Goal: Understand process/instructions: Learn about a topic

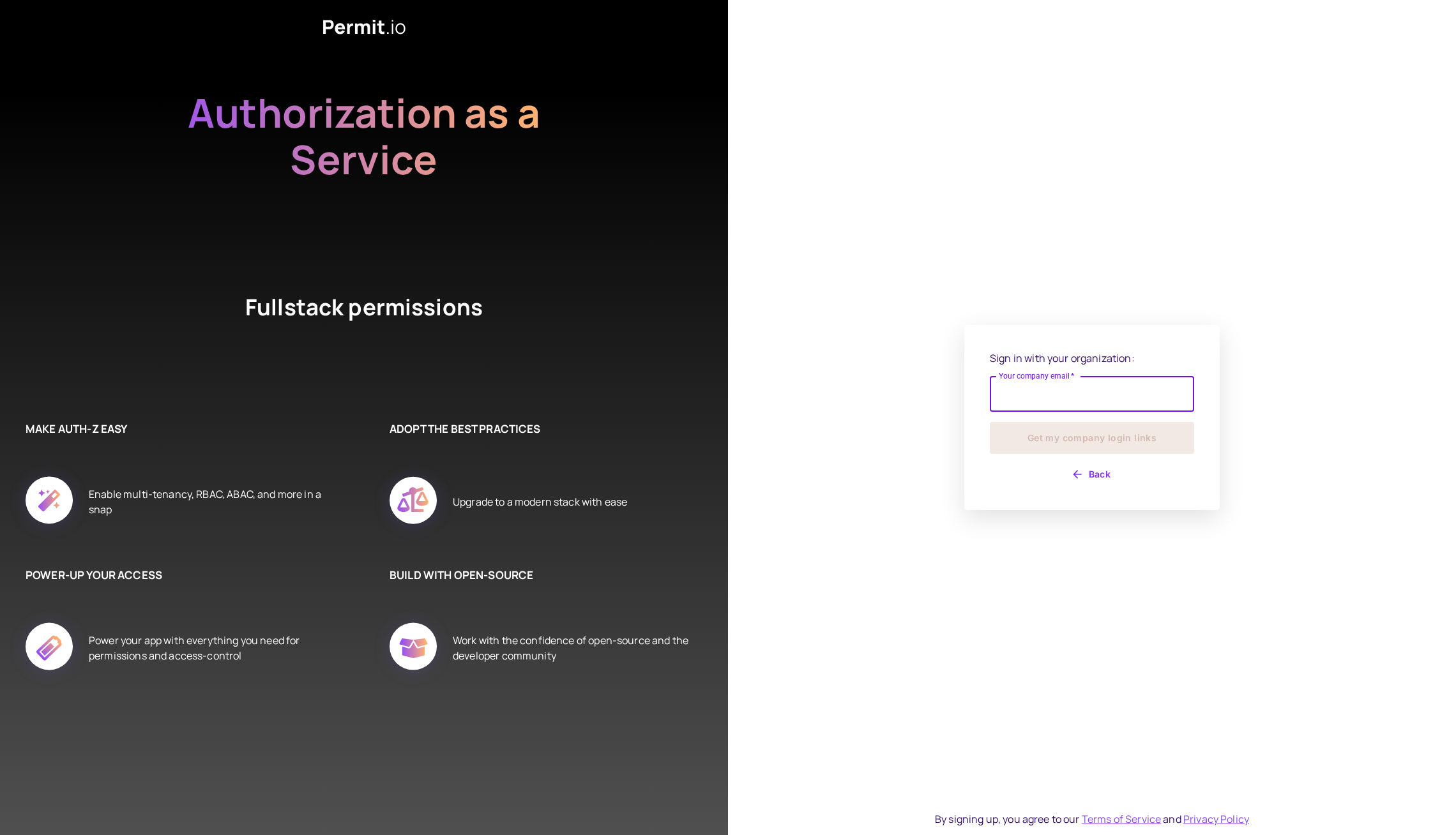
click at [1082, 385] on input "Your company email   *" at bounding box center [1092, 393] width 204 height 36
type input "**********"
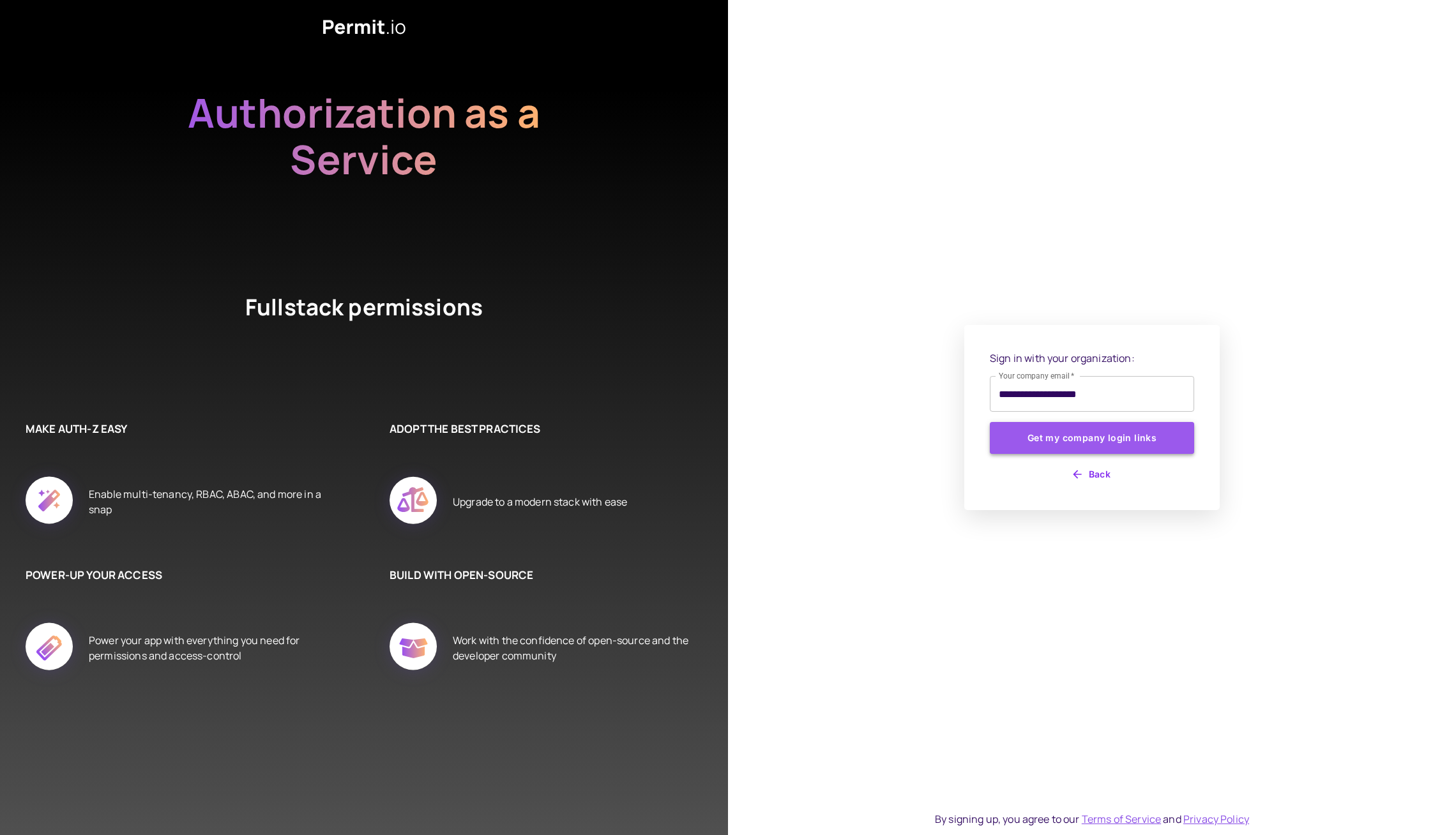
click at [1071, 450] on button "Get my company login links" at bounding box center [1092, 438] width 204 height 32
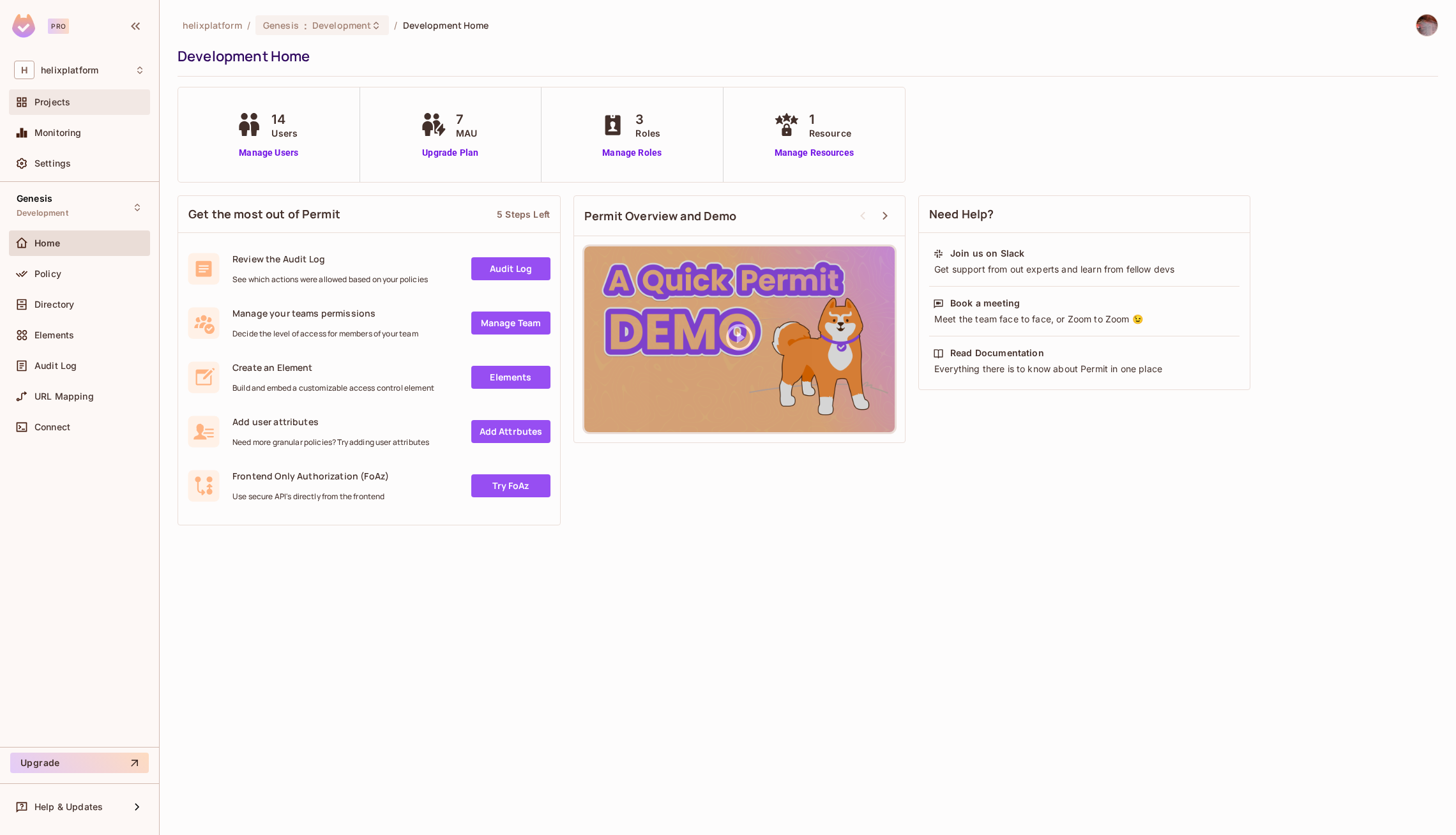
click at [53, 103] on span "Projects" at bounding box center [52, 102] width 36 height 10
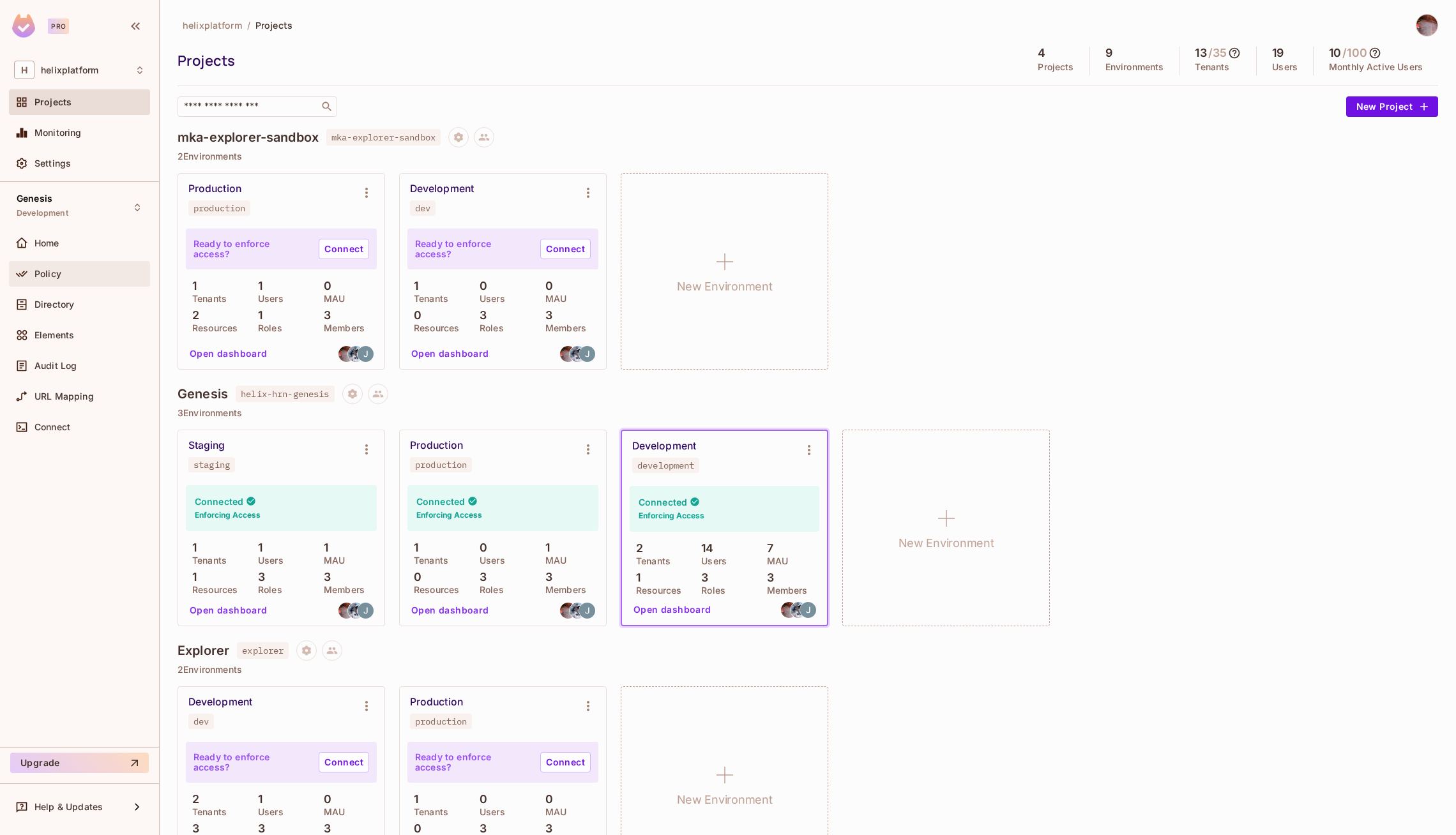
click at [56, 269] on span "Policy" at bounding box center [48, 274] width 27 height 10
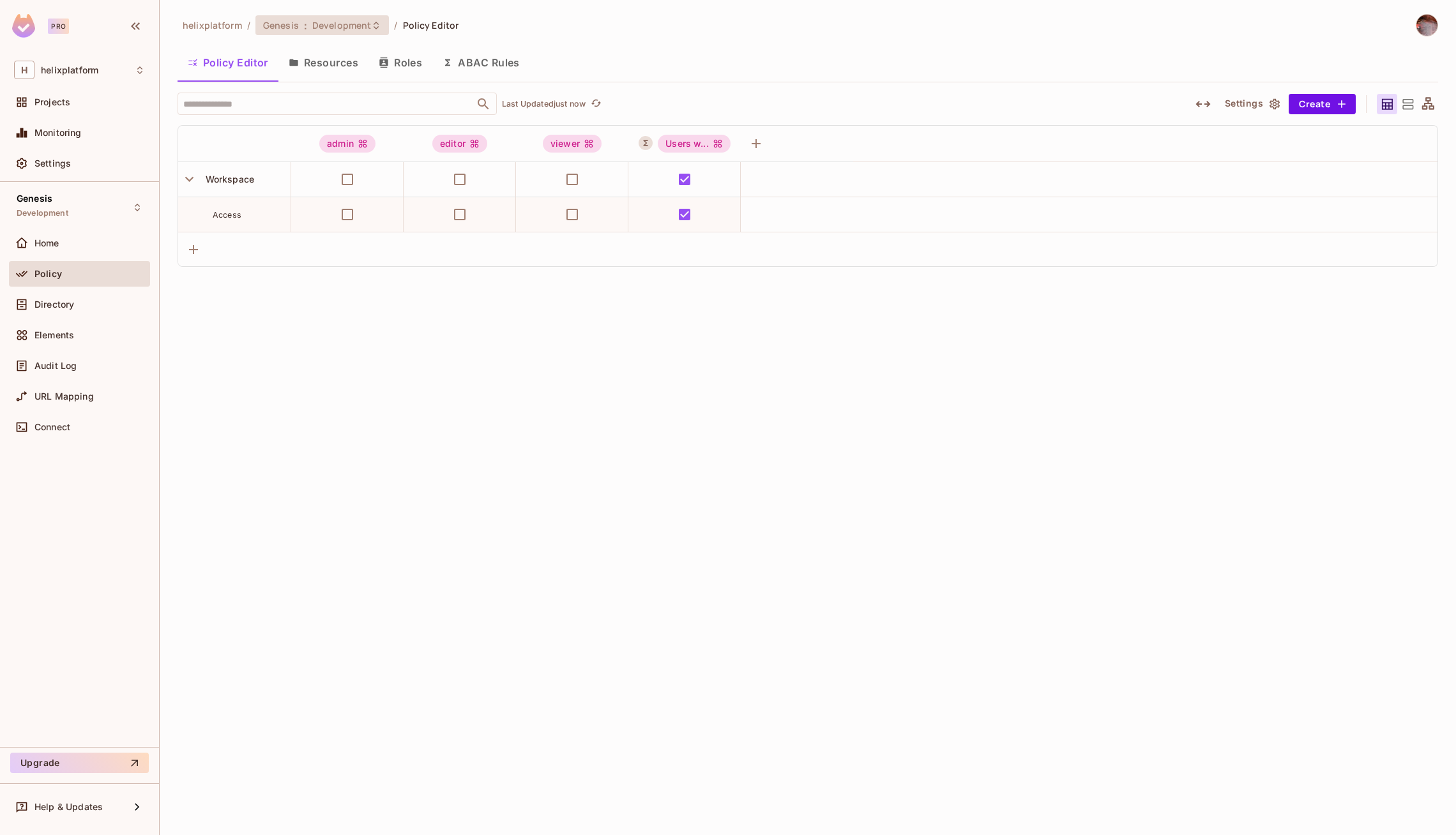
click at [349, 19] on span "Development" at bounding box center [341, 25] width 59 height 12
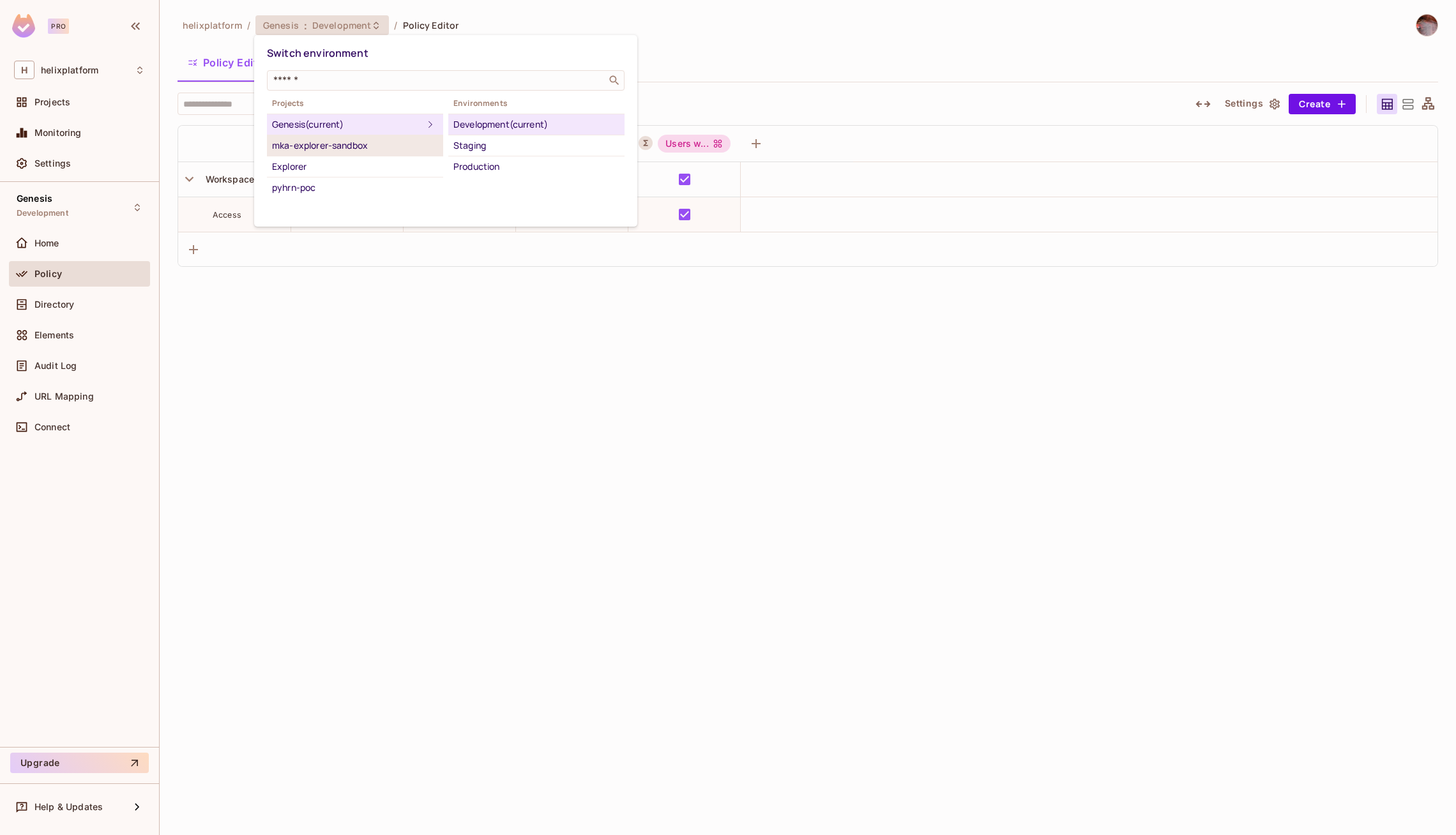
click at [328, 145] on div "mka-explorer-sandbox" at bounding box center [355, 145] width 166 height 15
click at [476, 146] on div "Development" at bounding box center [536, 145] width 166 height 15
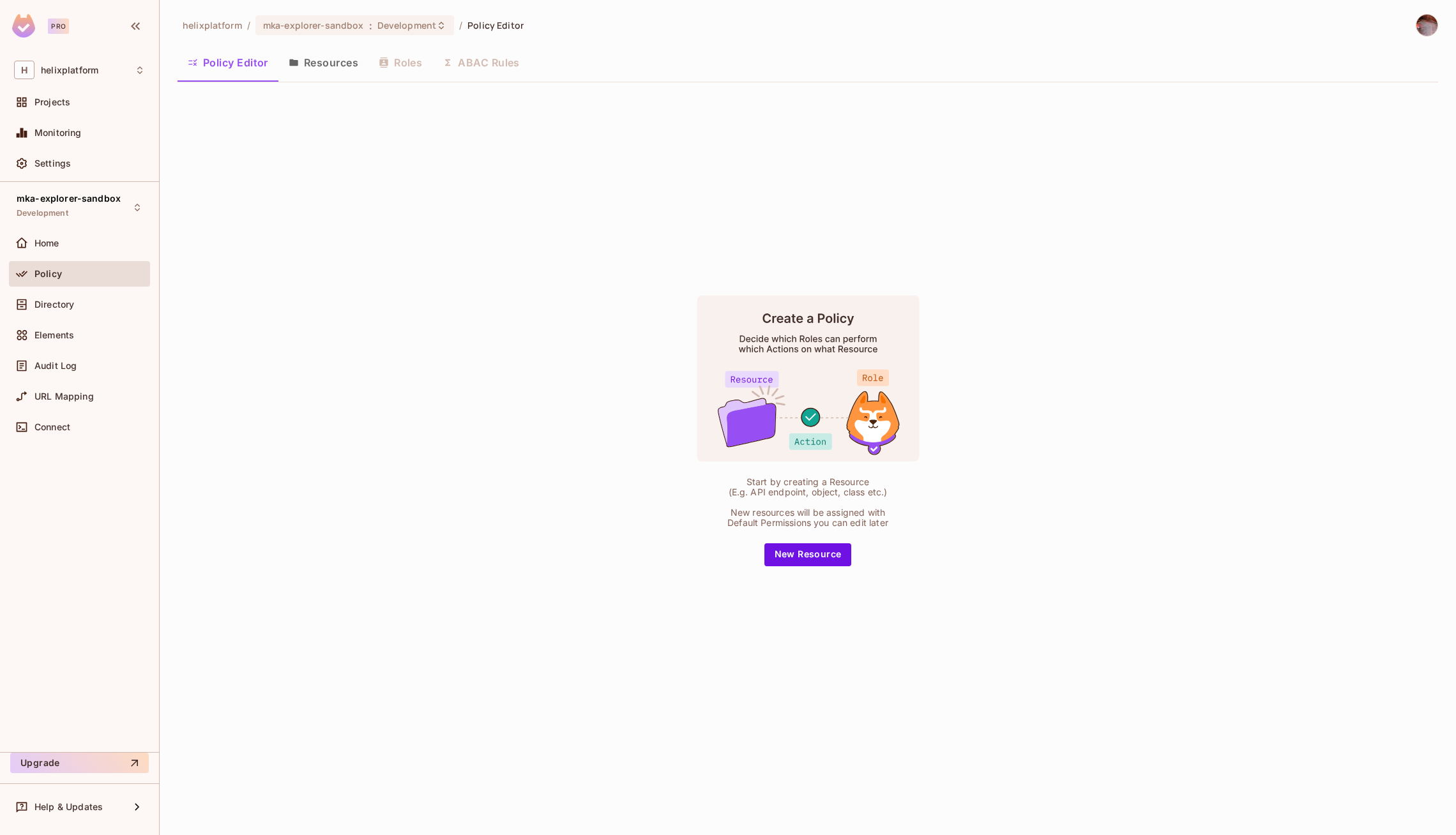
click at [316, 73] on button "Resources" at bounding box center [323, 63] width 90 height 32
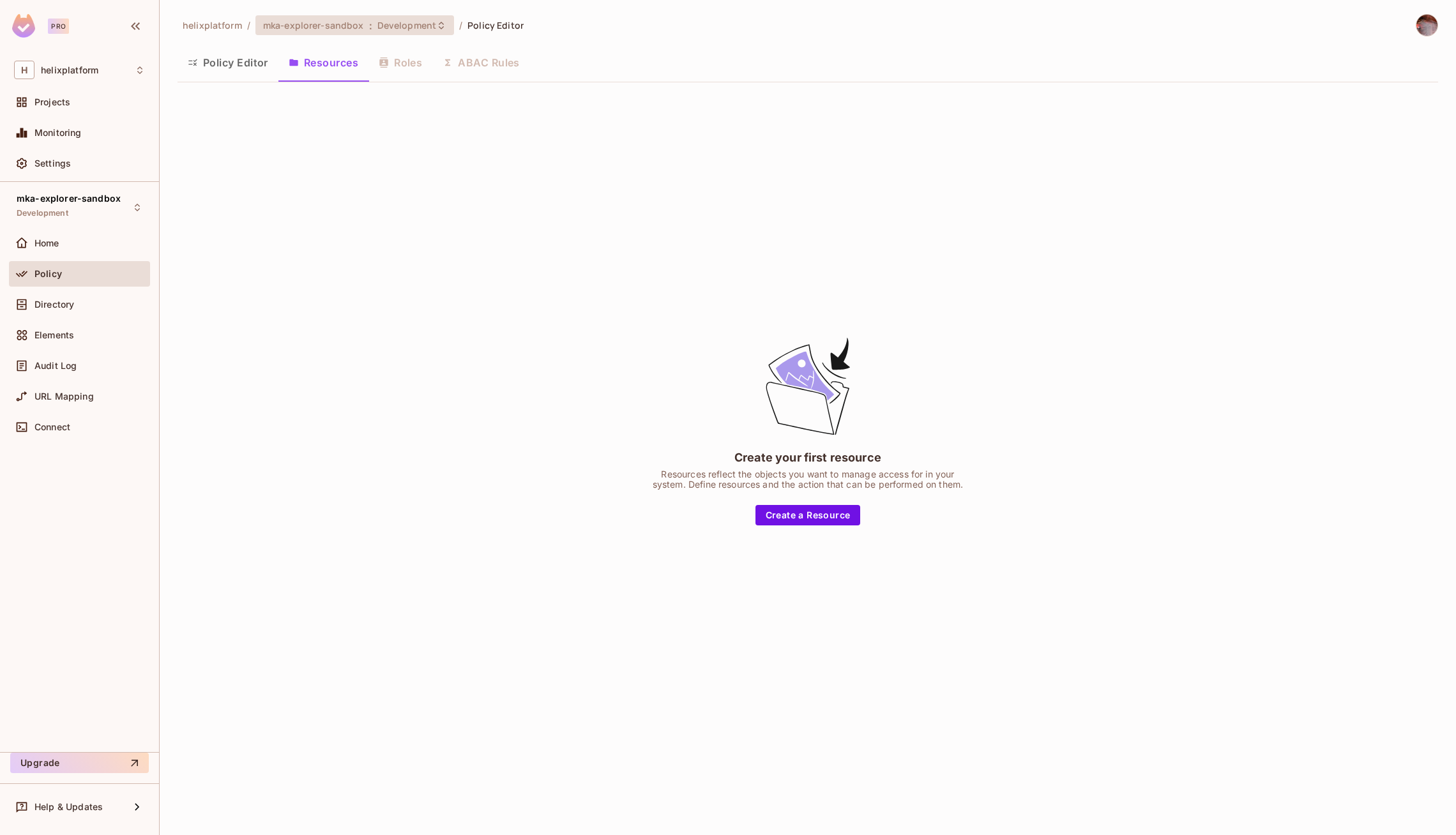
click at [391, 19] on span "Development" at bounding box center [407, 25] width 59 height 12
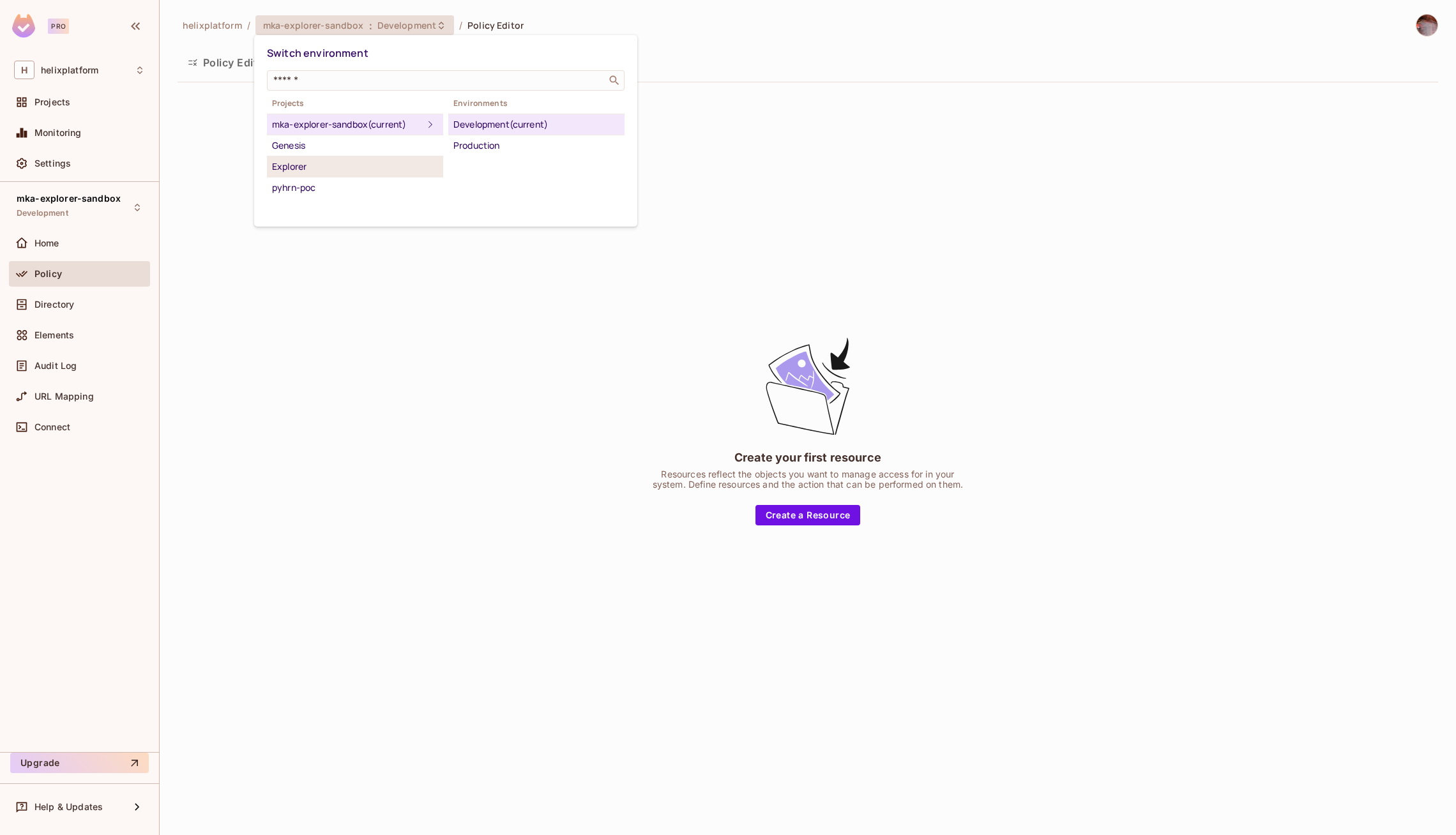
click at [326, 164] on div "Explorer" at bounding box center [355, 166] width 166 height 15
click at [508, 124] on div "Development" at bounding box center [536, 125] width 166 height 15
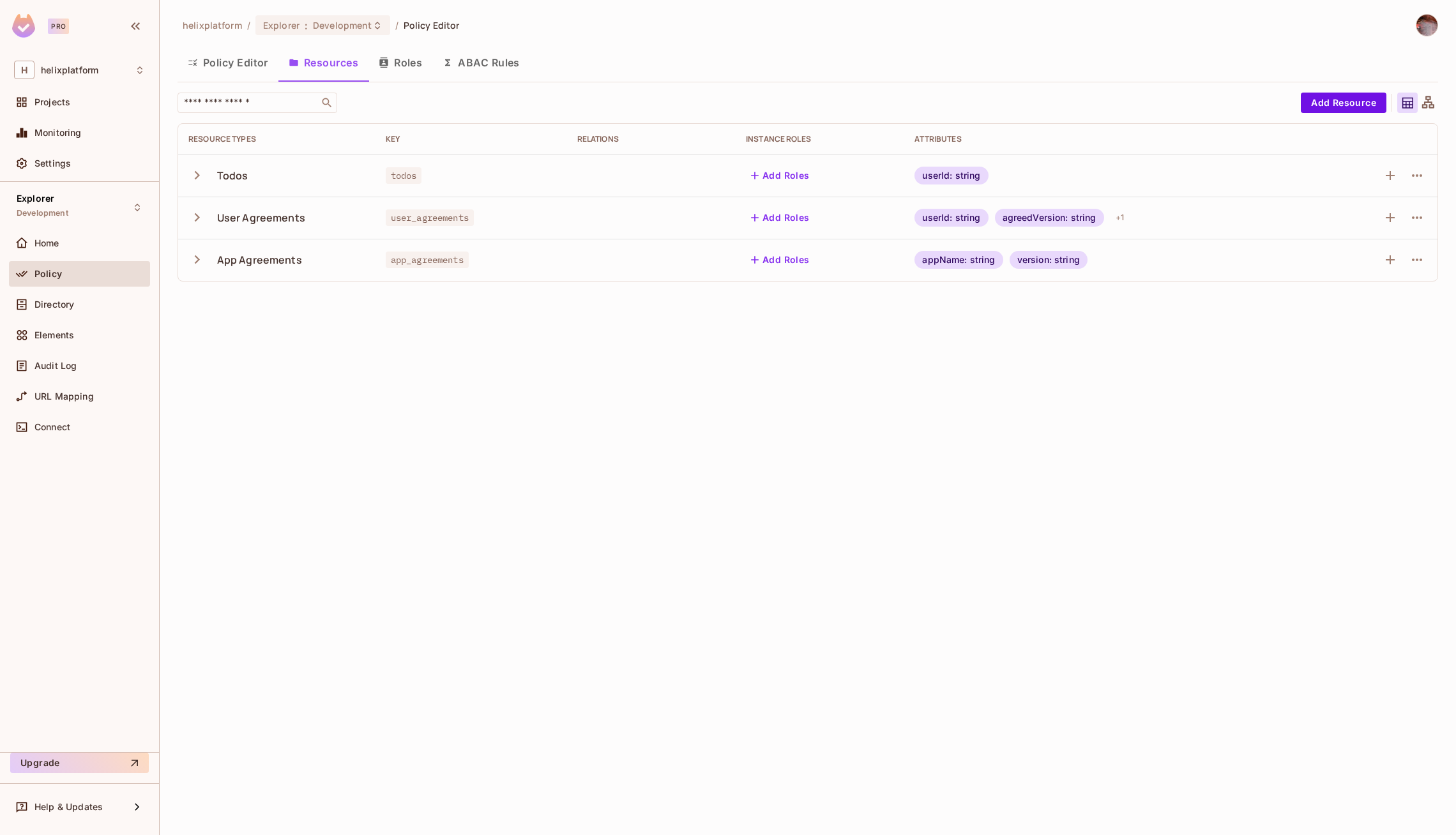
click at [204, 216] on icon "button" at bounding box center [197, 218] width 18 height 18
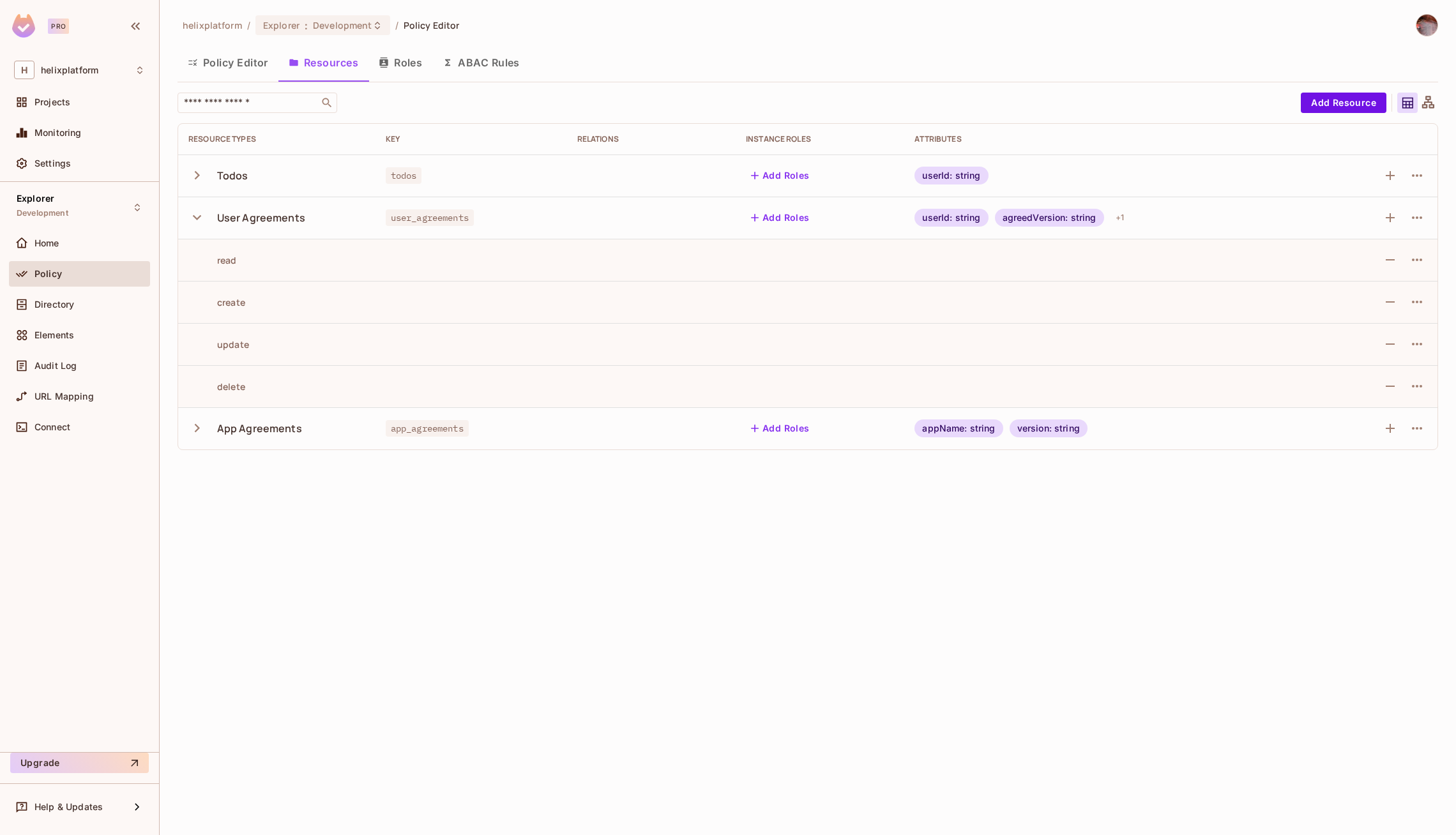
click at [202, 216] on icon "button" at bounding box center [197, 218] width 18 height 18
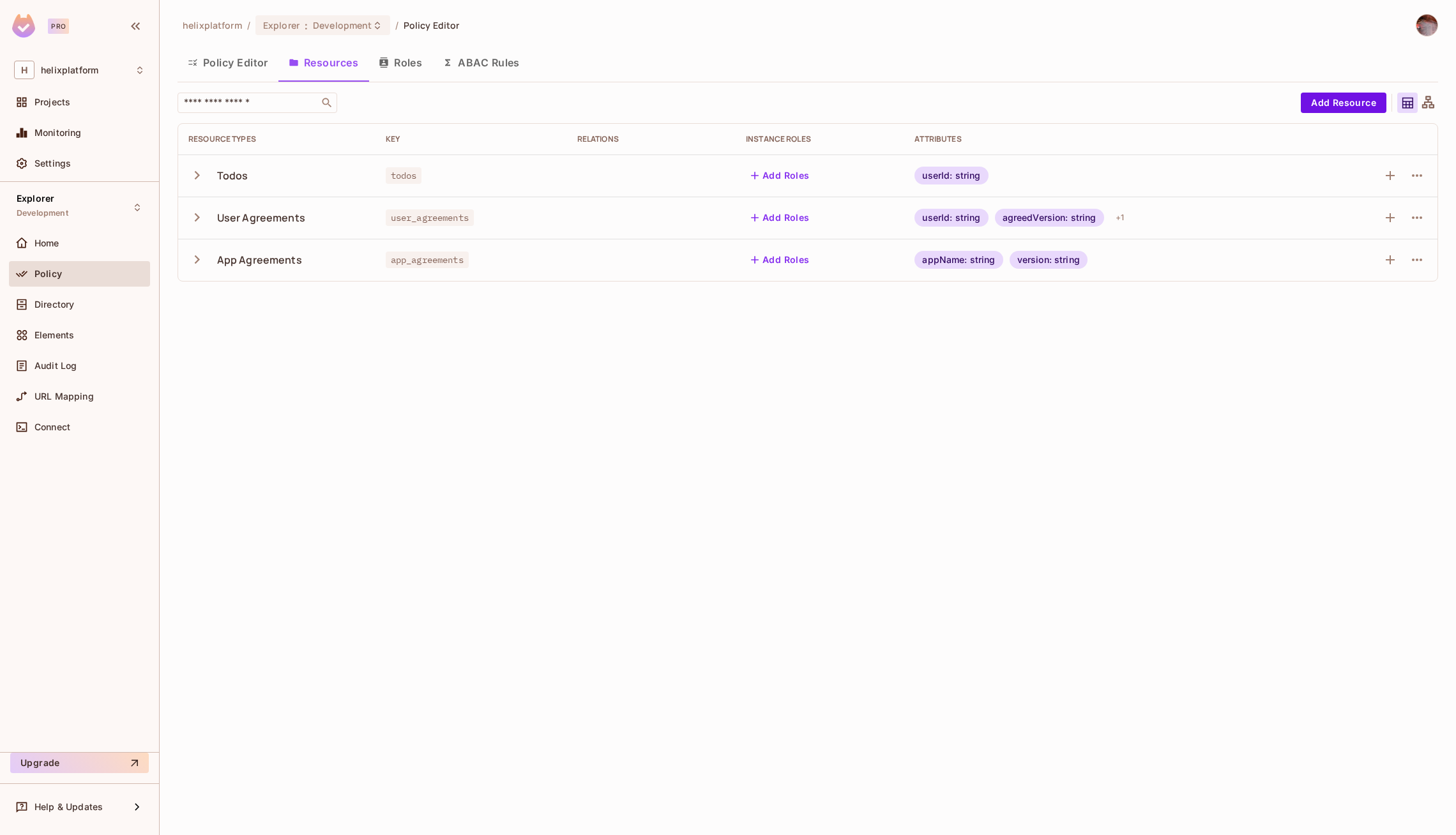
click at [198, 246] on button "button" at bounding box center [199, 259] width 23 height 27
click at [196, 253] on icon "button" at bounding box center [197, 260] width 18 height 18
click at [196, 223] on icon "button" at bounding box center [197, 218] width 18 height 18
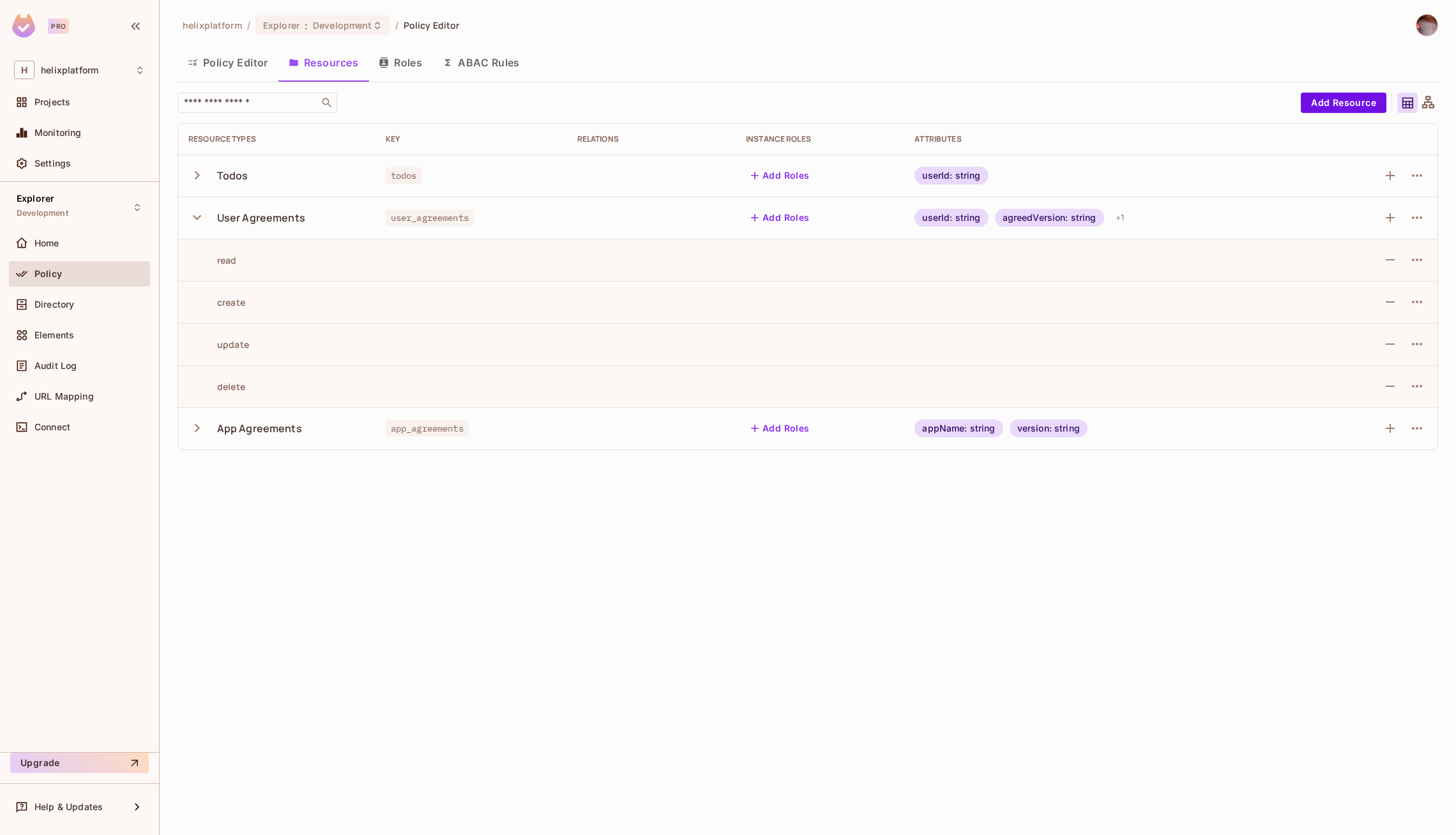
click at [196, 223] on icon "button" at bounding box center [197, 218] width 18 height 18
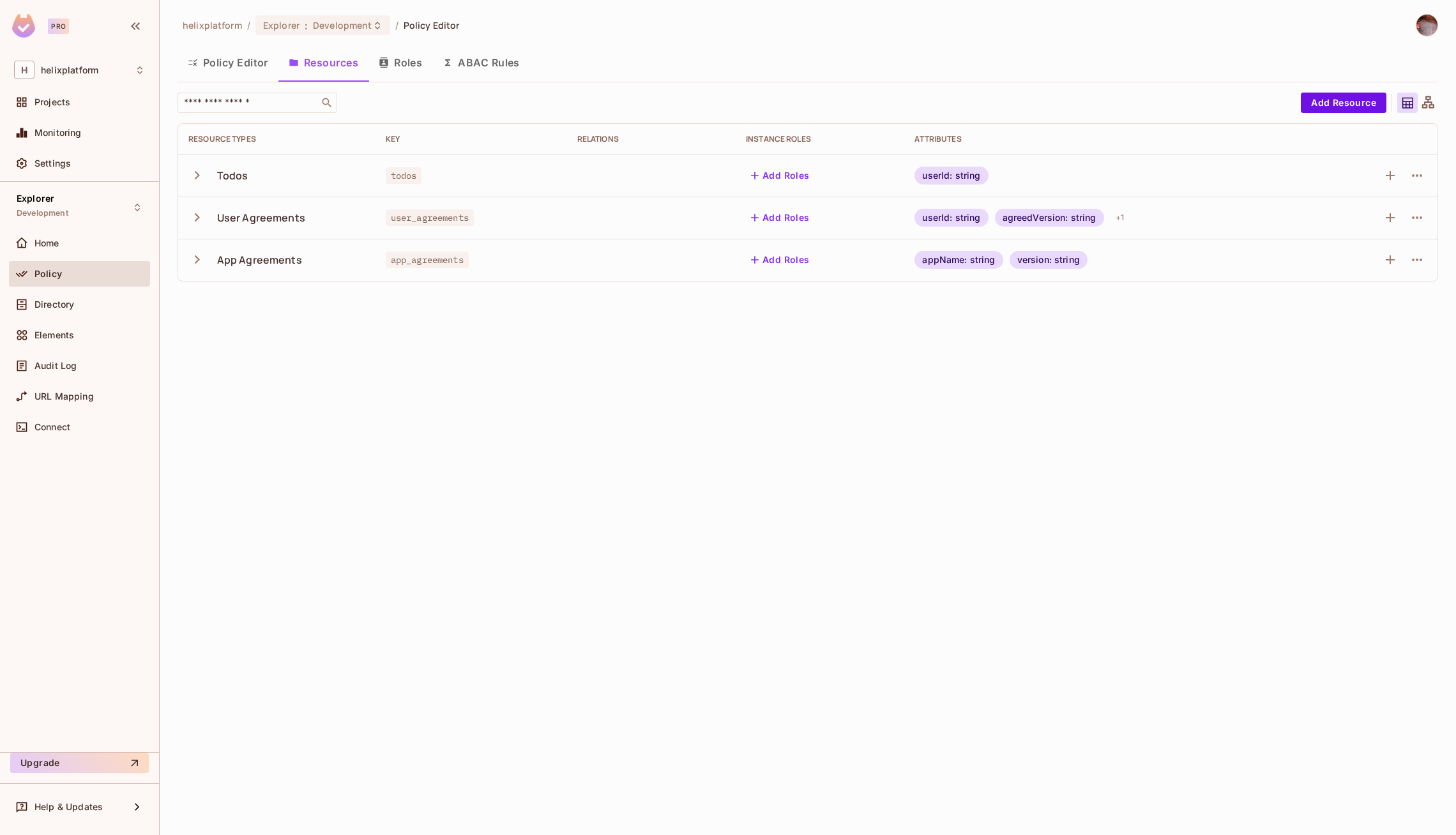
click at [402, 67] on button "Roles" at bounding box center [400, 63] width 64 height 32
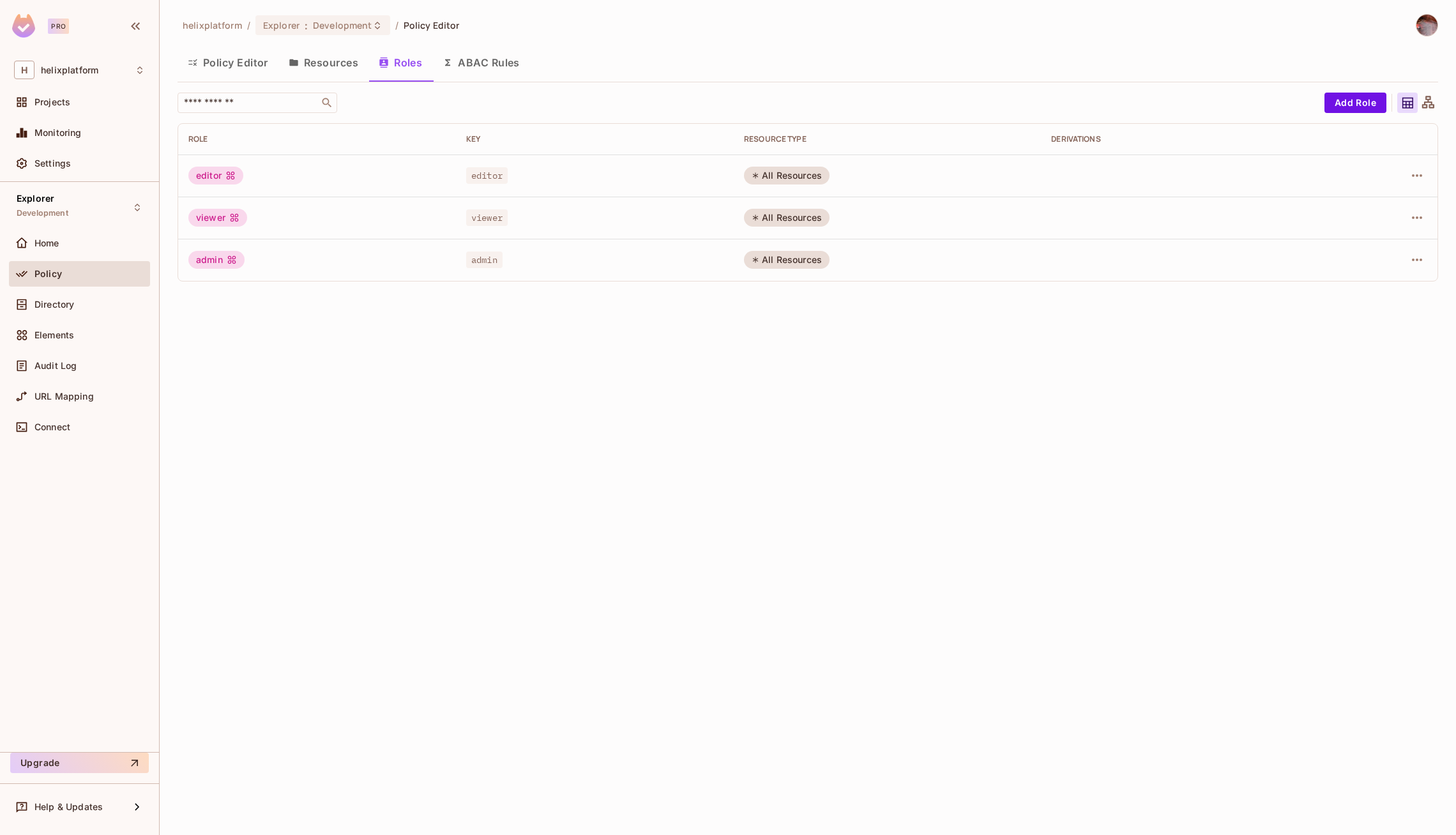
click at [335, 67] on button "Resources" at bounding box center [323, 63] width 90 height 32
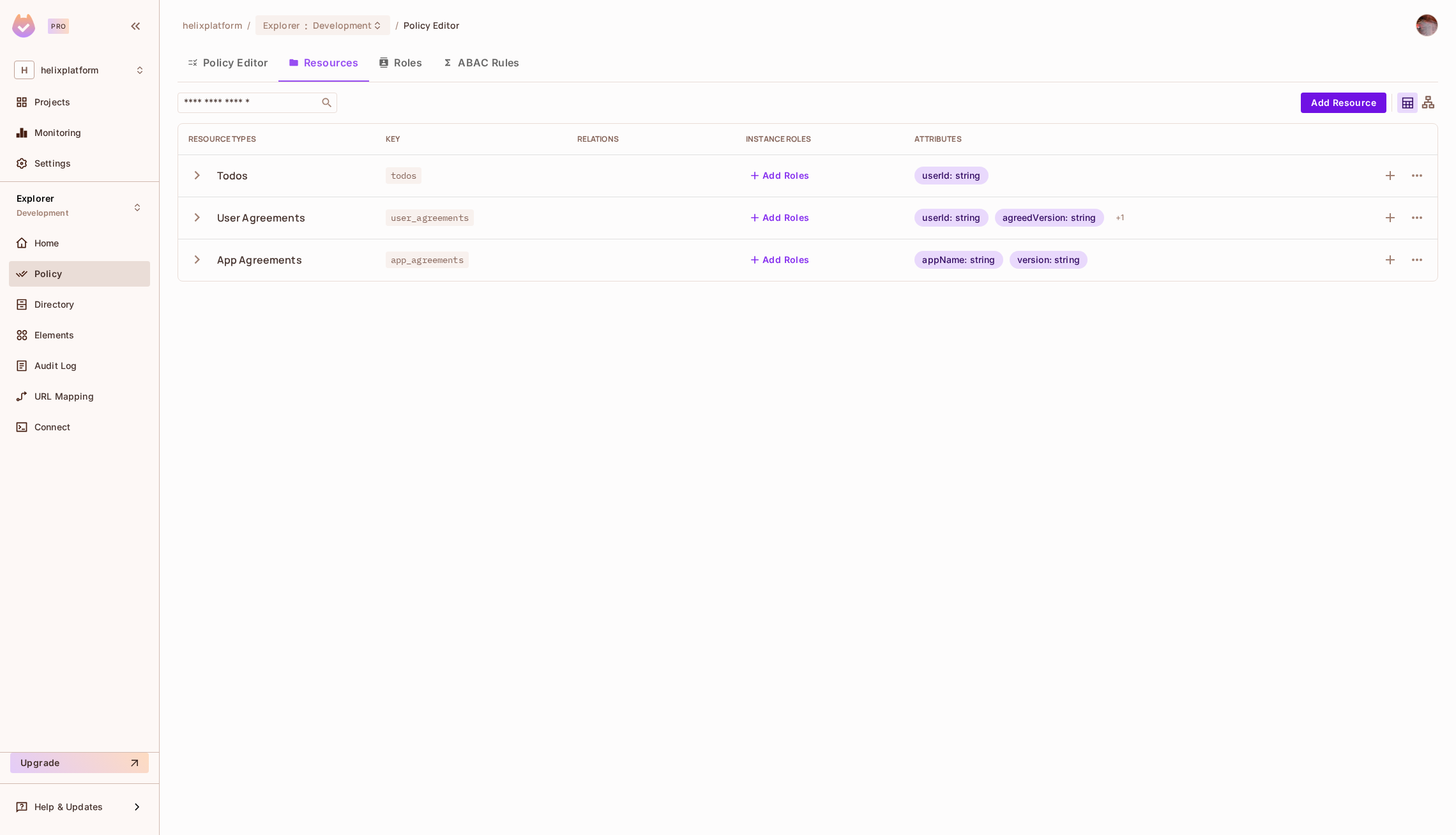
click at [487, 55] on button "ABAC Rules" at bounding box center [481, 63] width 97 height 32
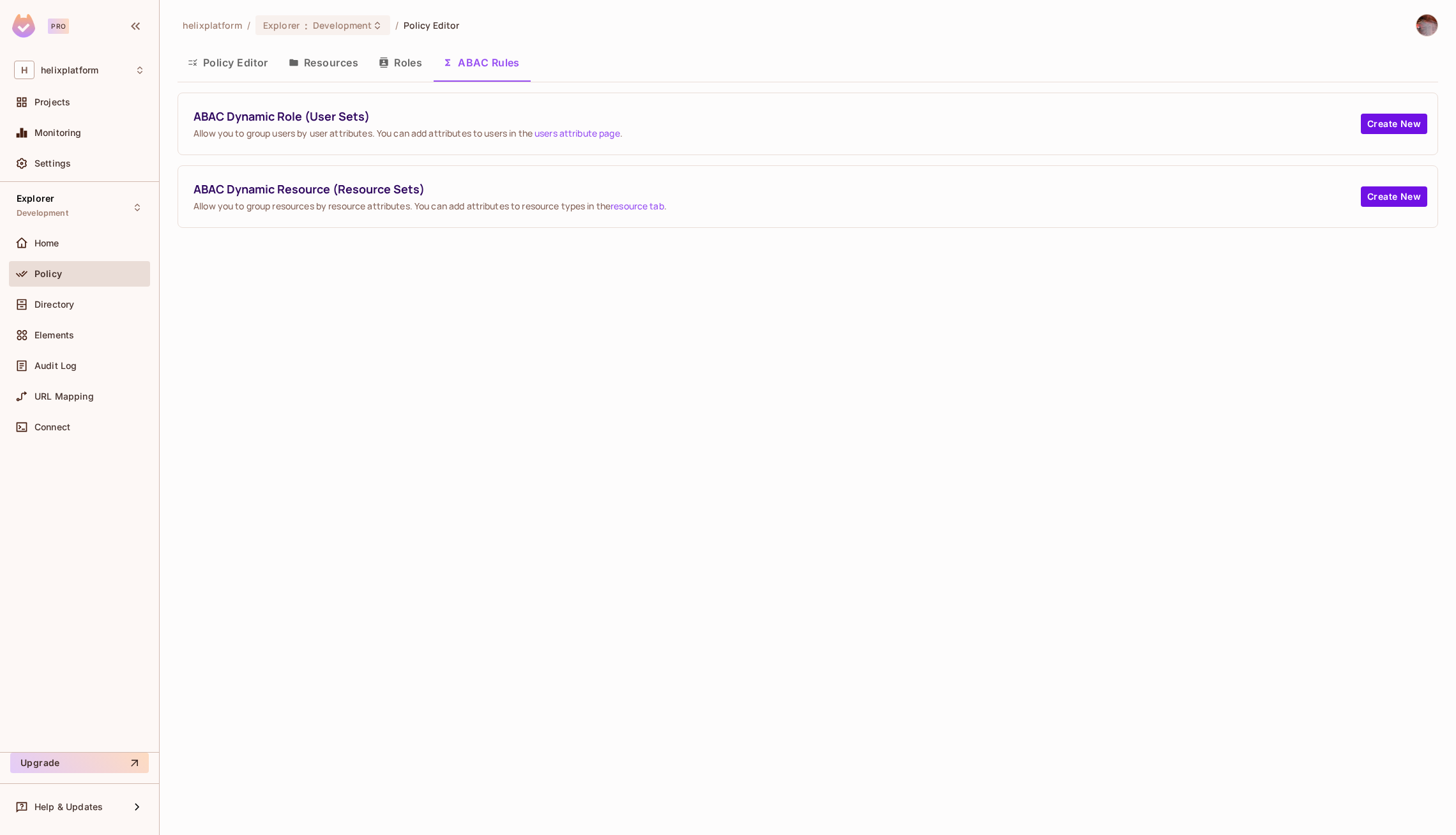
click at [396, 72] on button "Roles" at bounding box center [400, 63] width 64 height 32
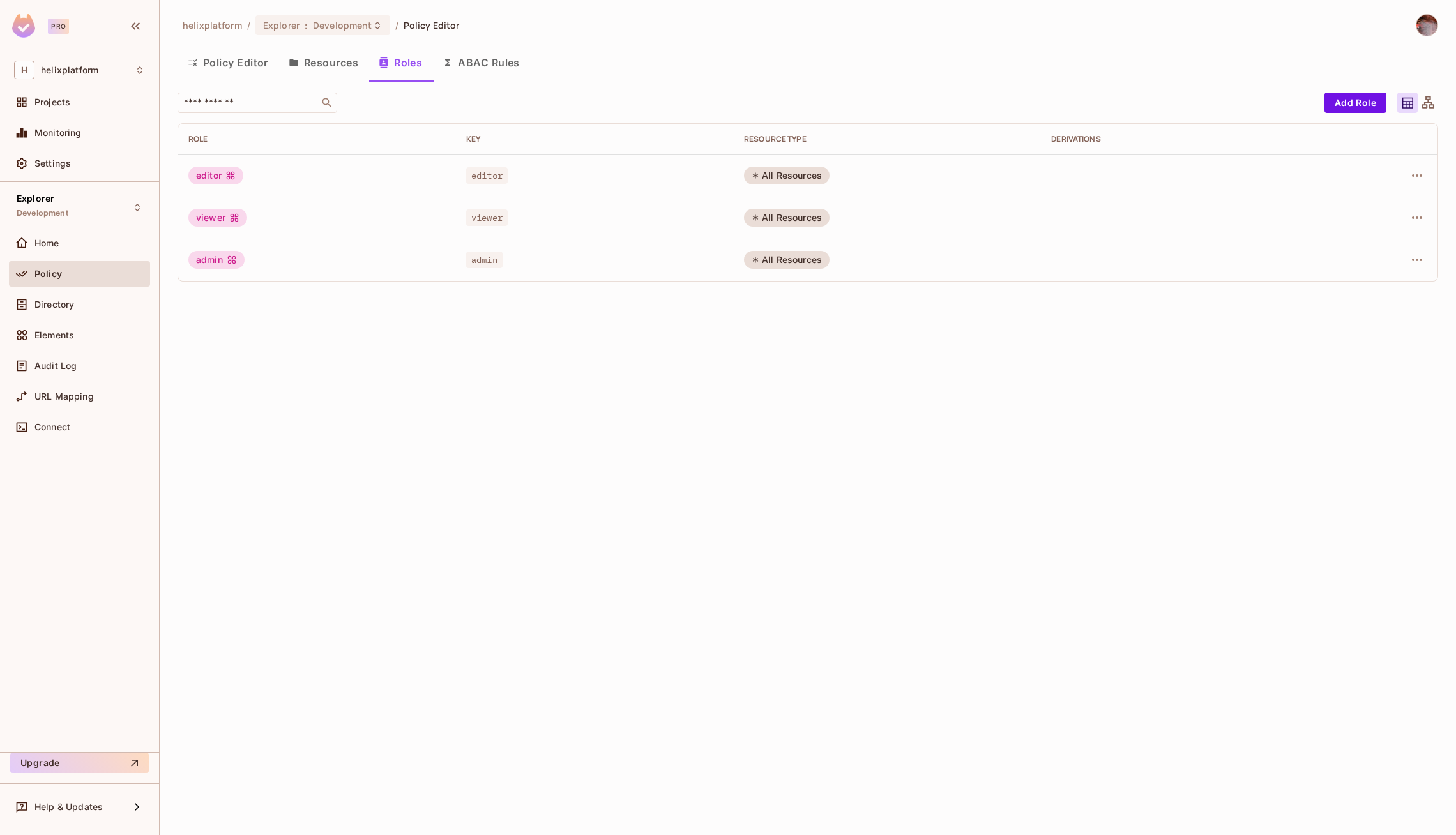
click at [319, 66] on button "Resources" at bounding box center [323, 63] width 90 height 32
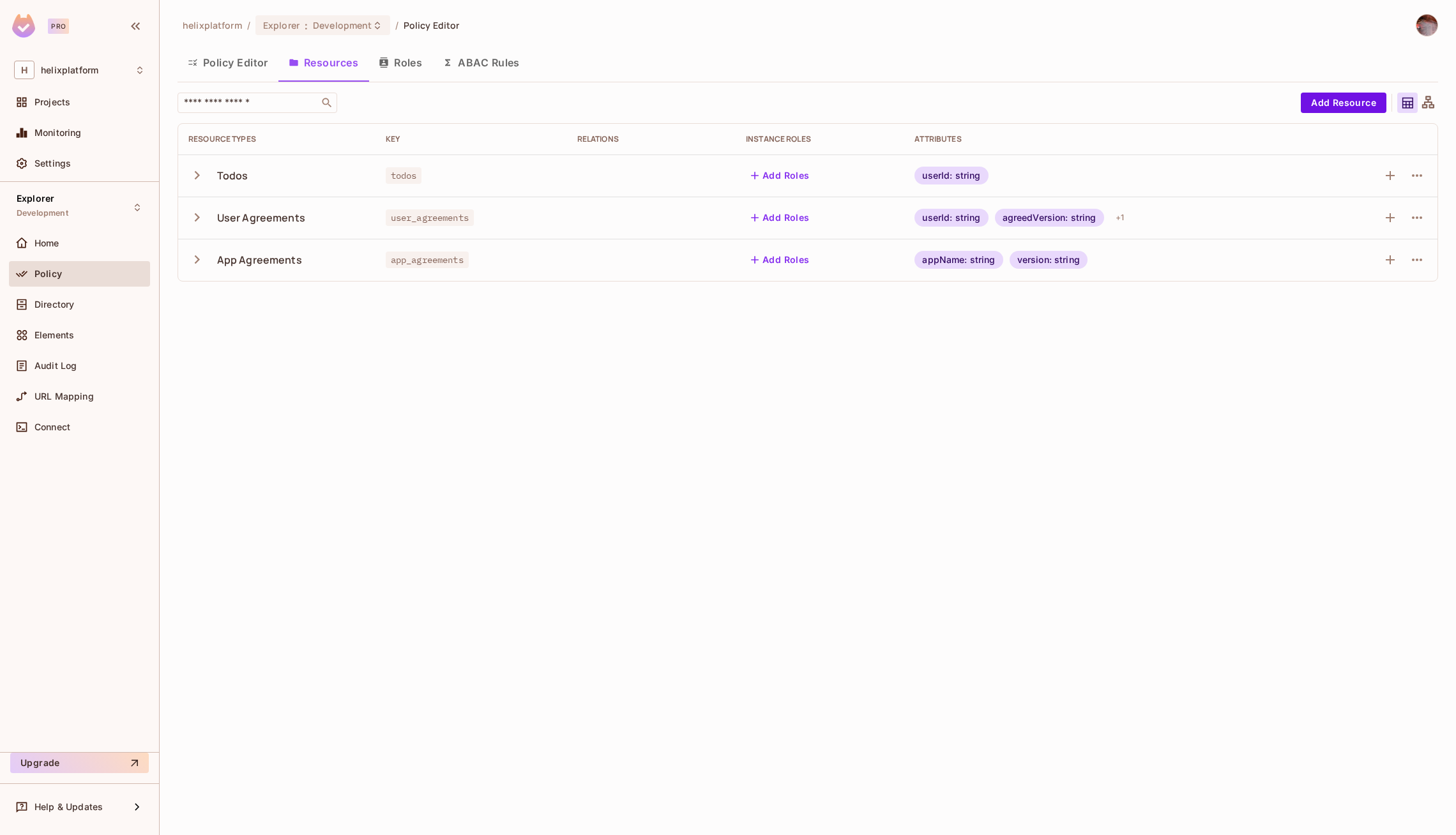
click at [183, 258] on td "App Agreements" at bounding box center [276, 260] width 197 height 42
click at [191, 258] on icon "button" at bounding box center [197, 260] width 18 height 18
click at [462, 64] on button "ABAC Rules" at bounding box center [481, 63] width 97 height 32
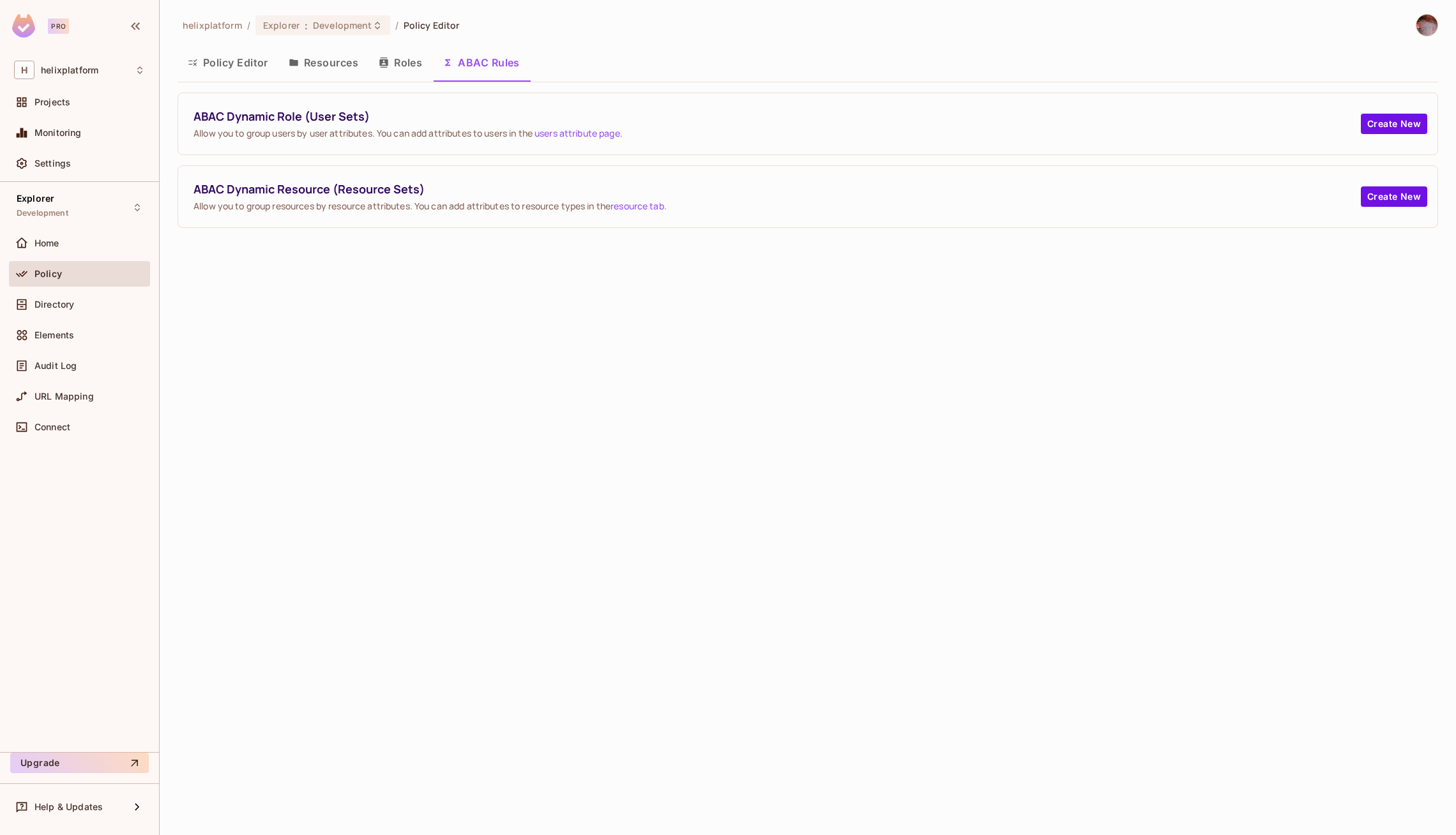
click at [236, 58] on button "Policy Editor" at bounding box center [228, 63] width 101 height 32
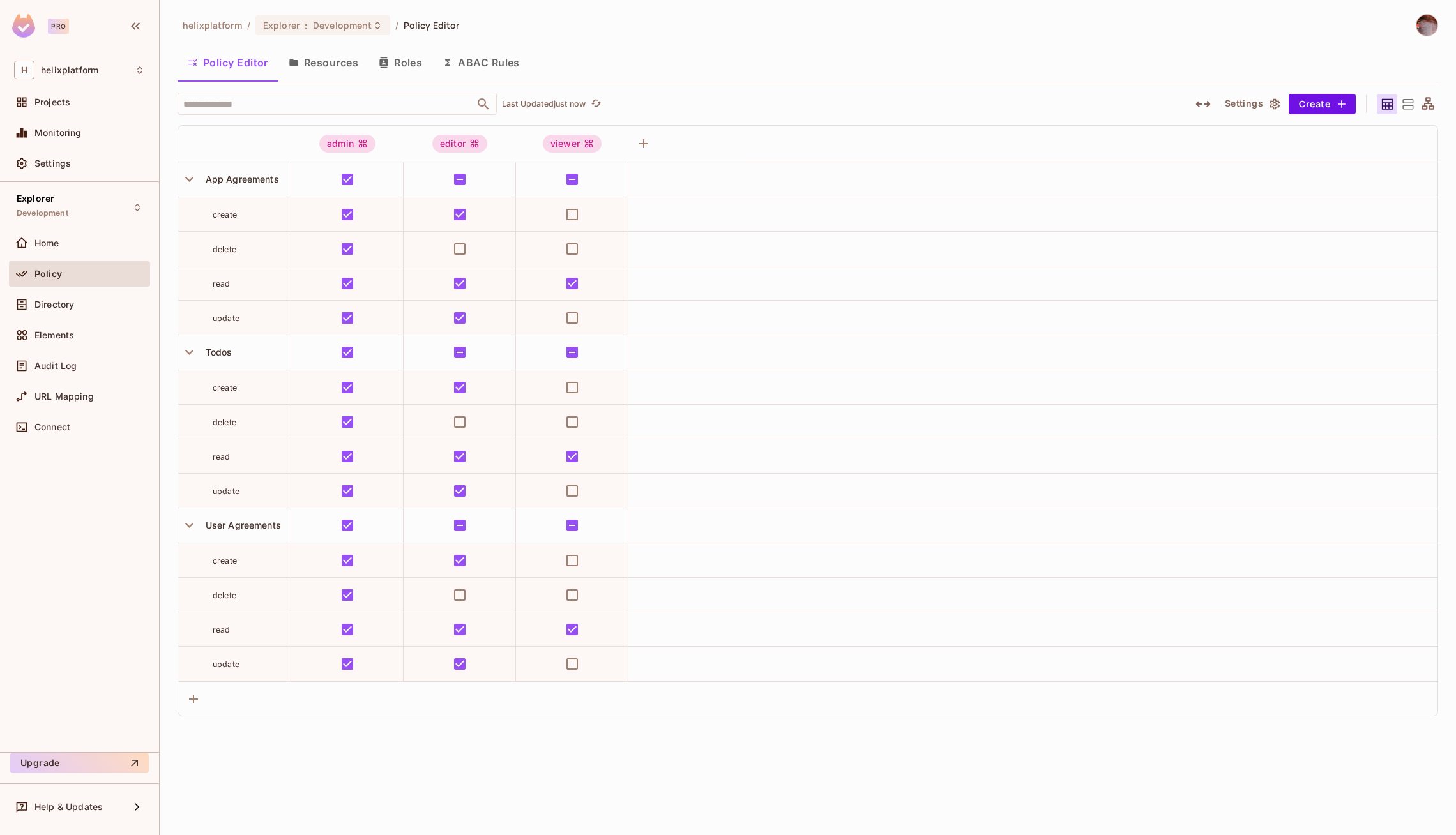
click at [314, 59] on button "Resources" at bounding box center [323, 63] width 90 height 32
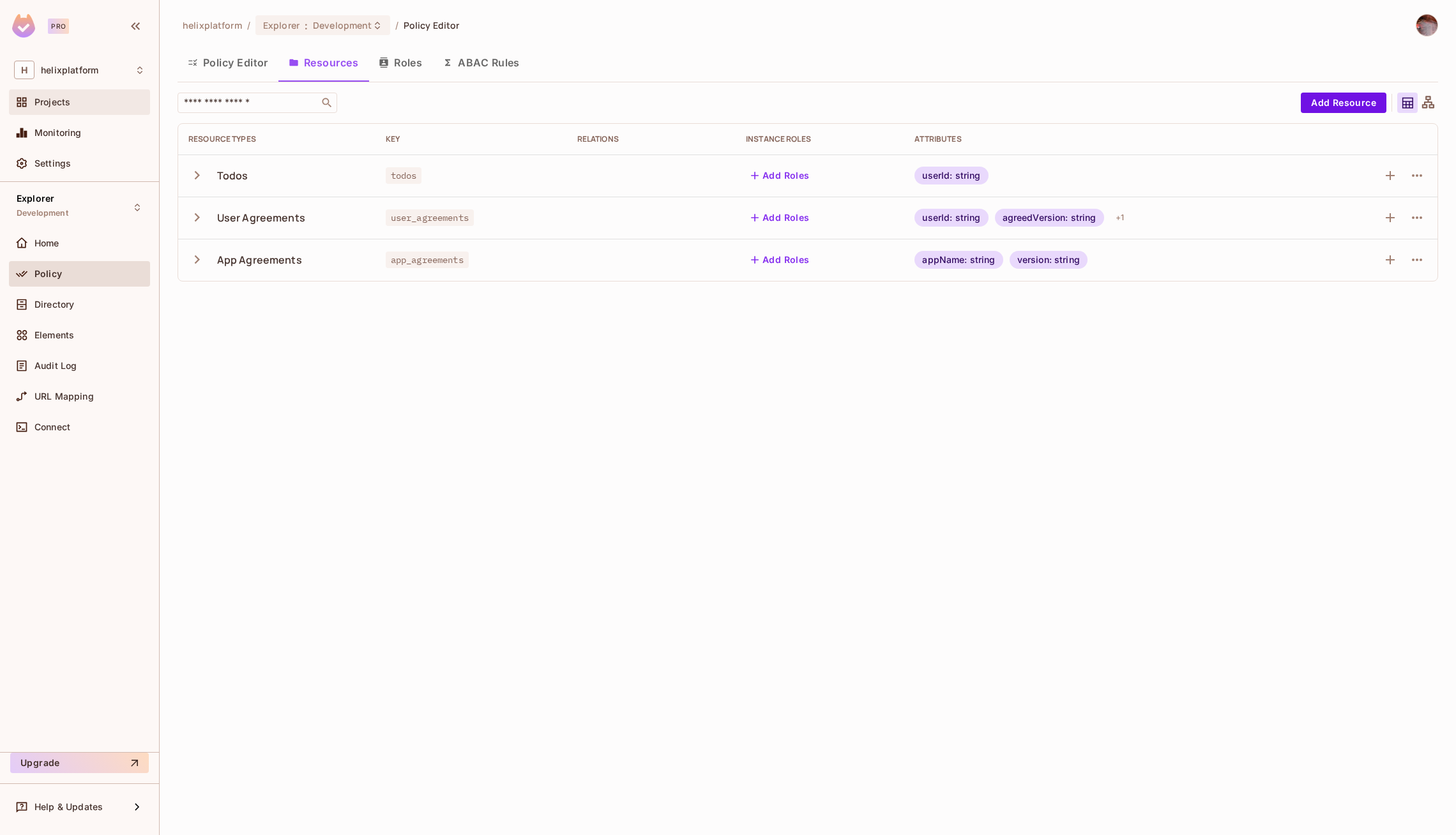
click at [73, 103] on div "Projects" at bounding box center [89, 102] width 111 height 10
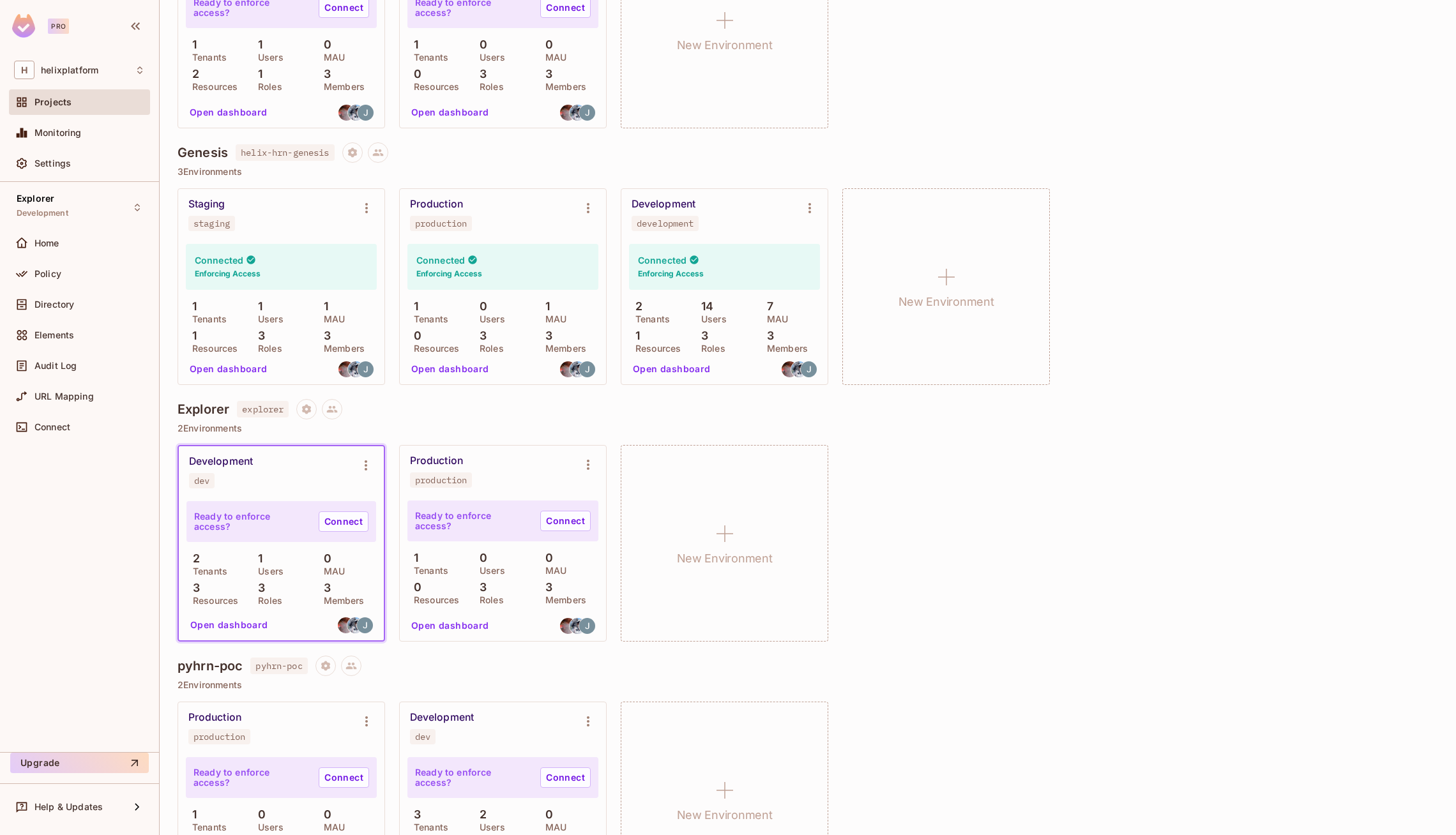
scroll to position [318, 0]
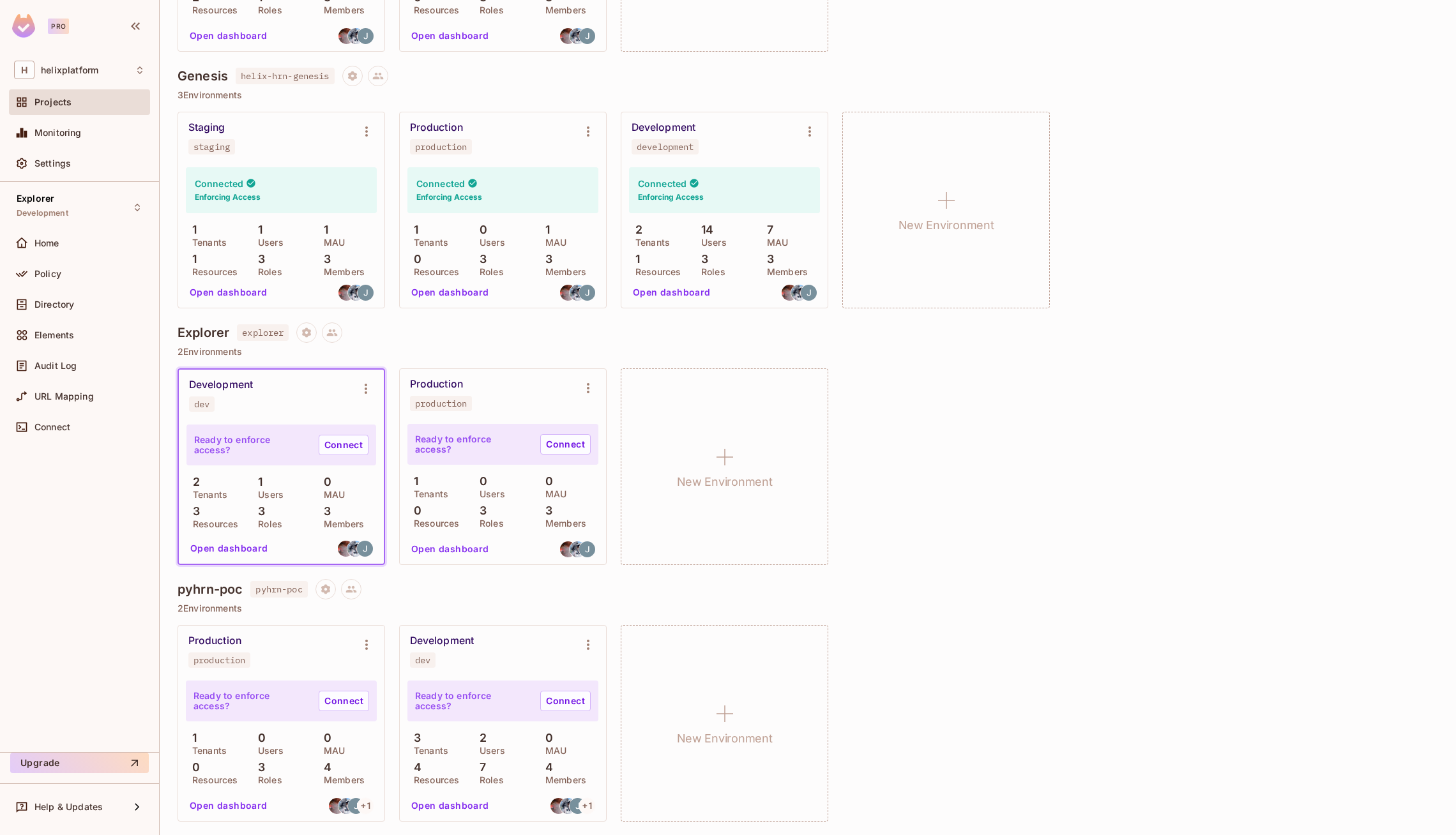
click at [458, 807] on button "Open dashboard" at bounding box center [450, 806] width 88 height 21
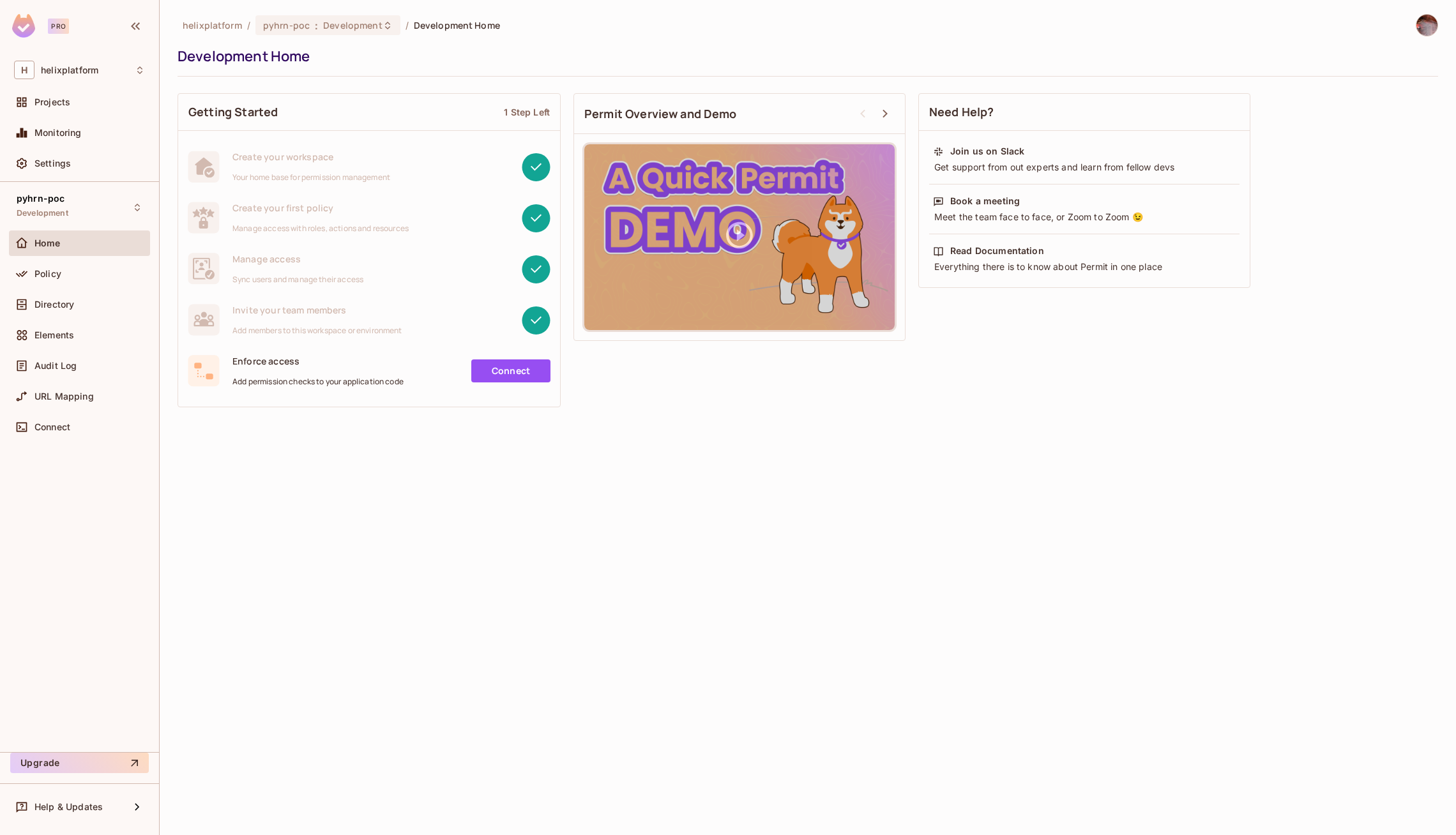
click at [67, 286] on div "Policy" at bounding box center [79, 276] width 141 height 31
click at [64, 275] on div "Policy" at bounding box center [89, 274] width 111 height 10
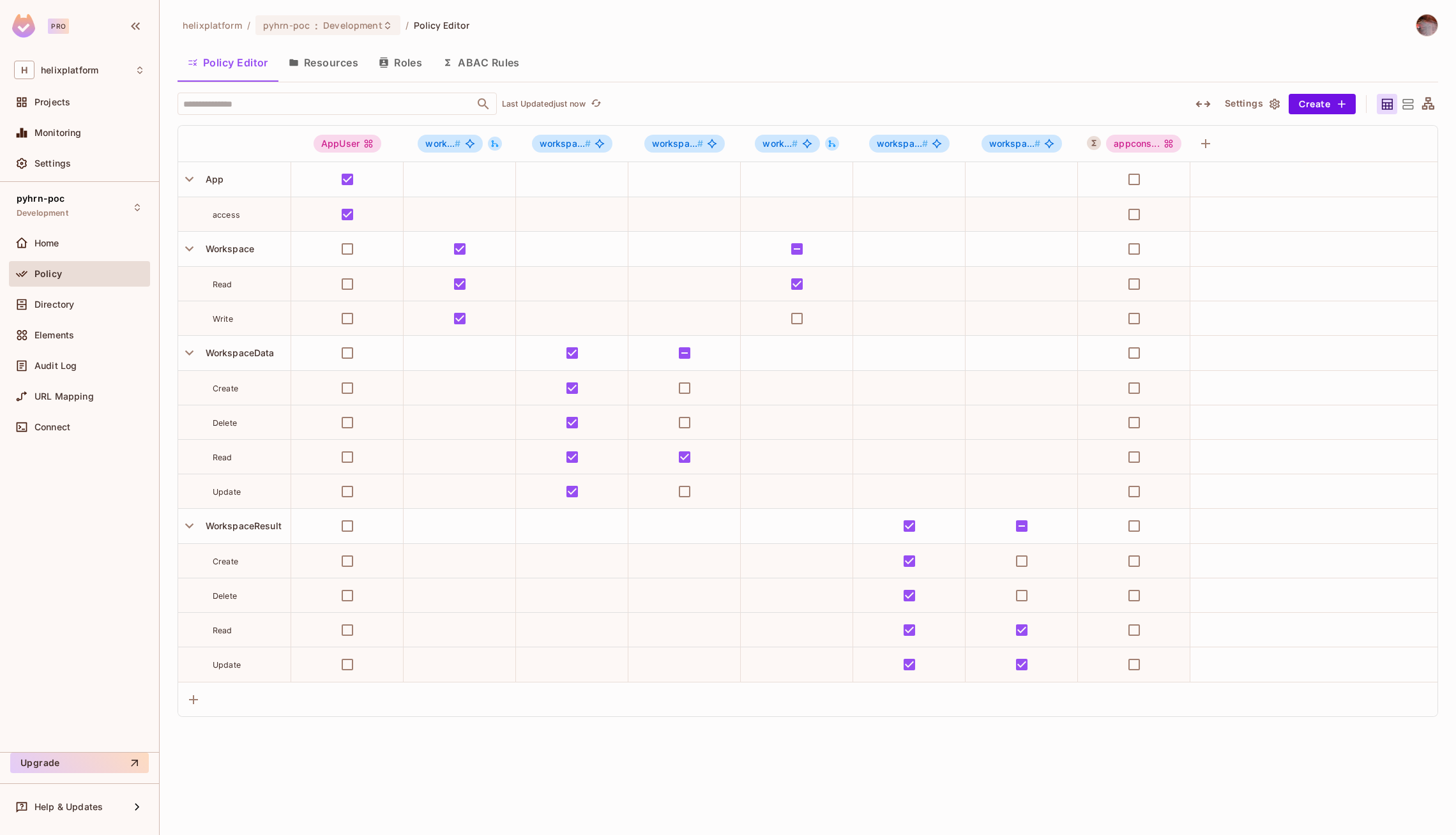
click at [346, 76] on button "Resources" at bounding box center [323, 63] width 90 height 32
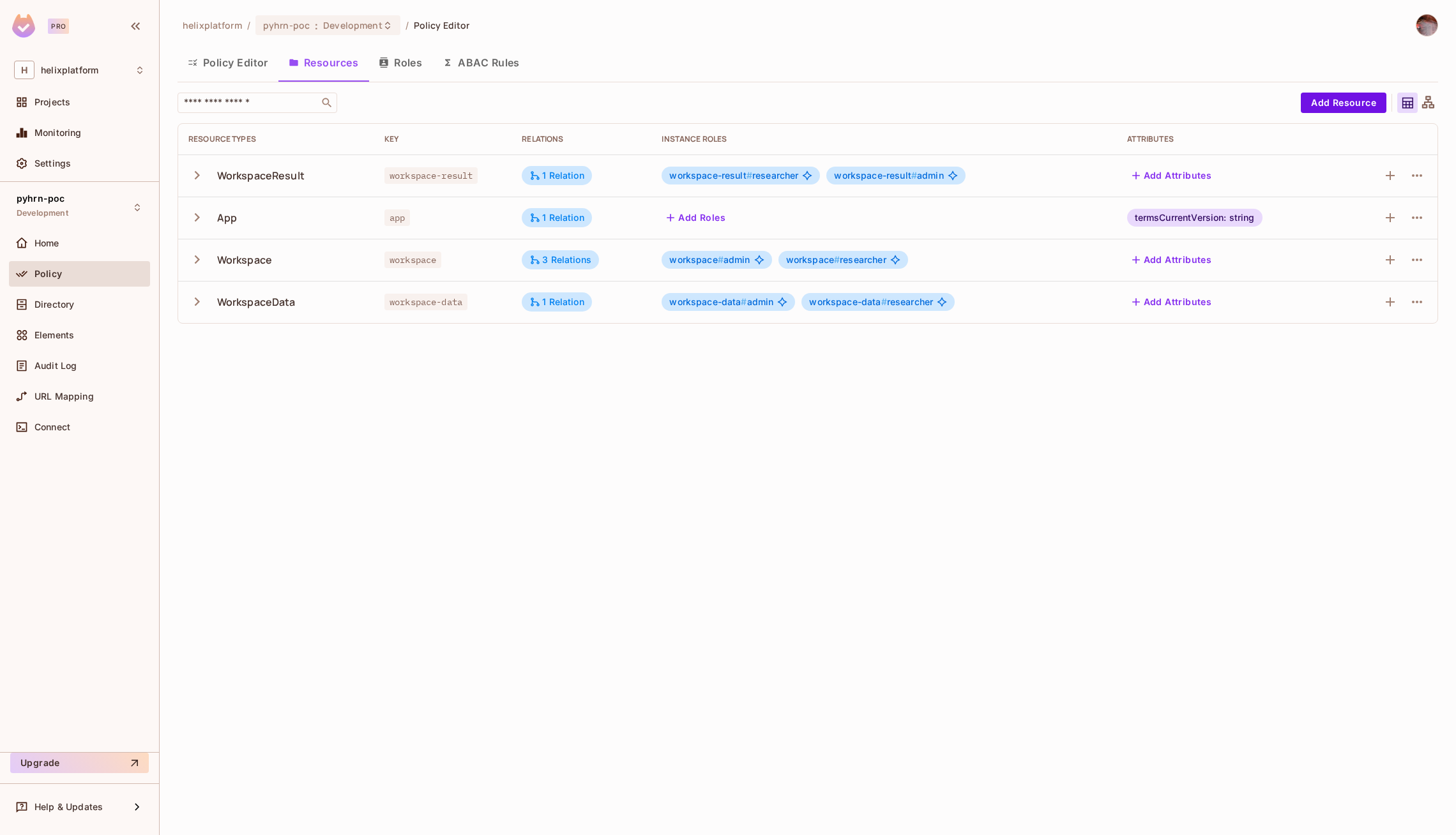
click at [416, 73] on button "Roles" at bounding box center [400, 63] width 64 height 32
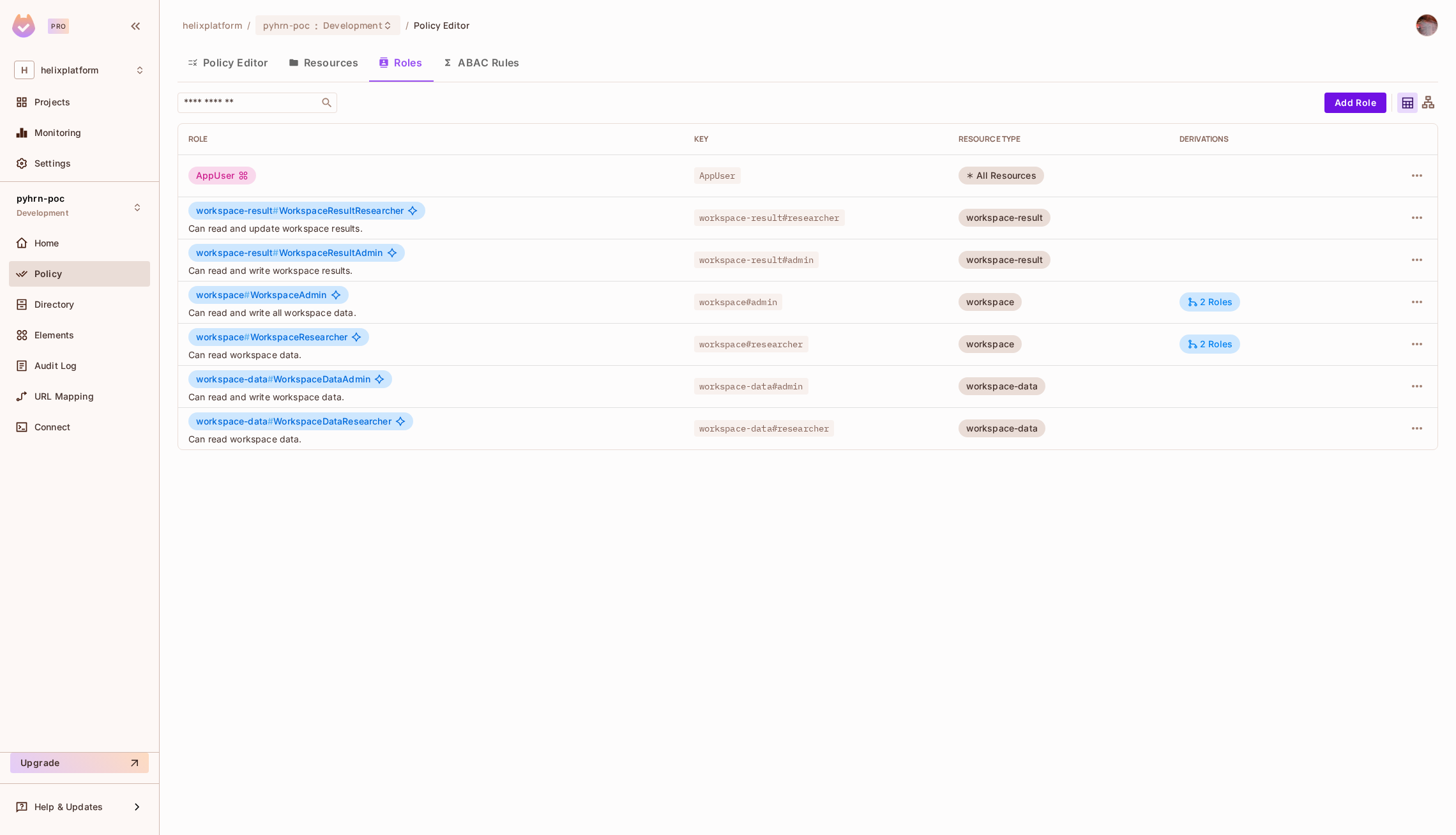
click at [367, 68] on button "Resources" at bounding box center [323, 63] width 90 height 32
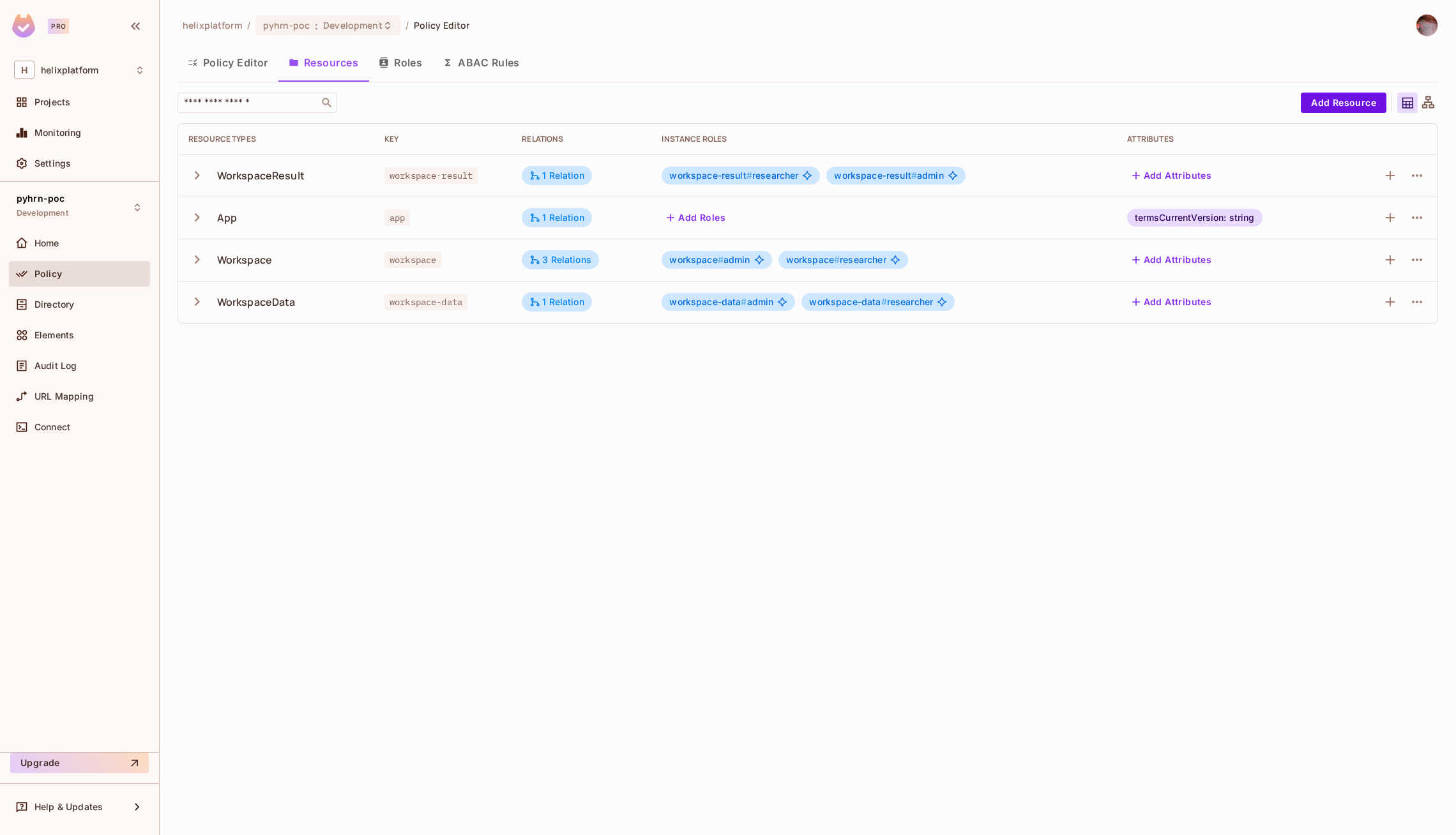
click at [405, 68] on button "Roles" at bounding box center [400, 63] width 64 height 32
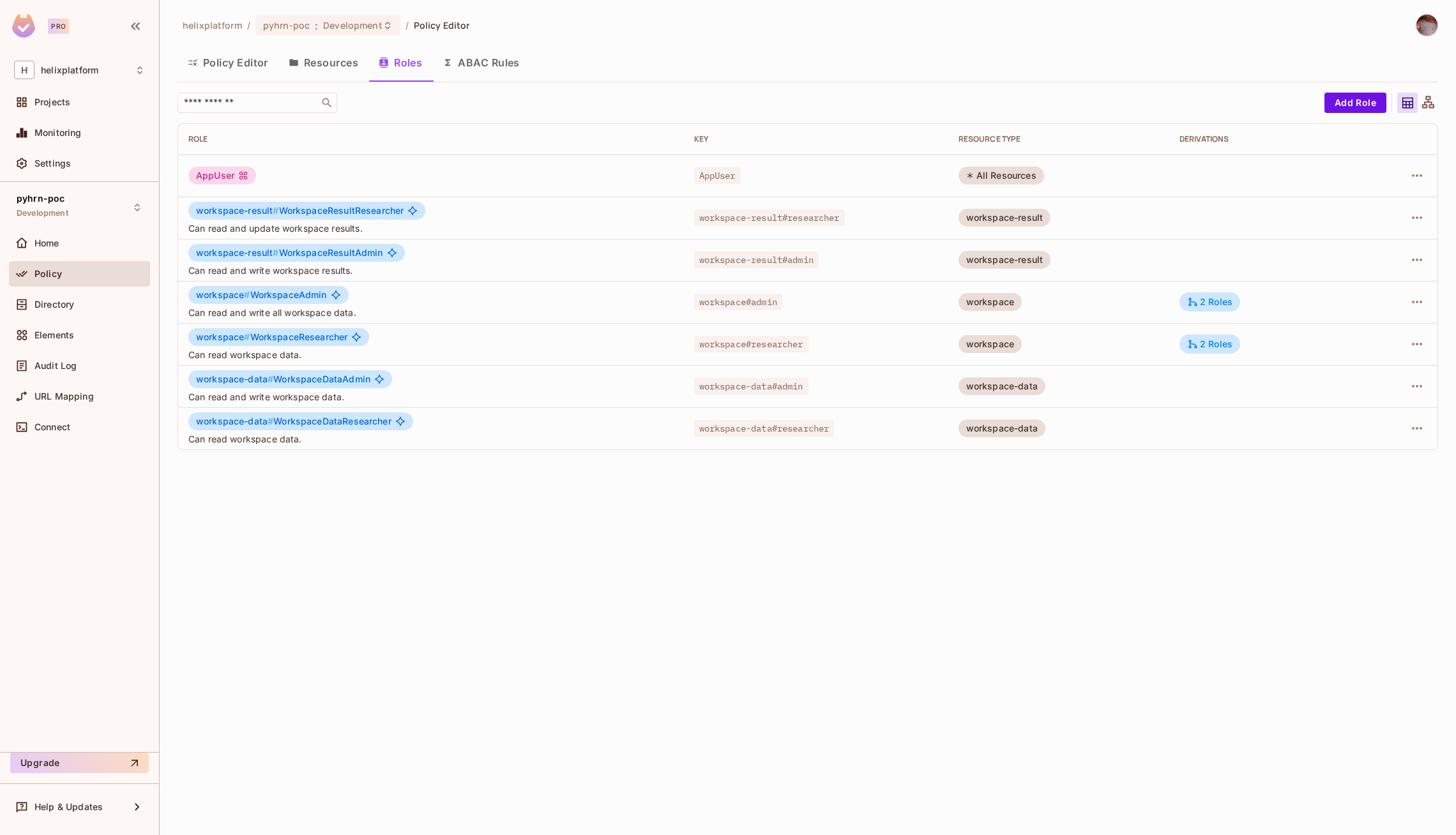
click at [488, 59] on button "ABAC Rules" at bounding box center [481, 63] width 97 height 32
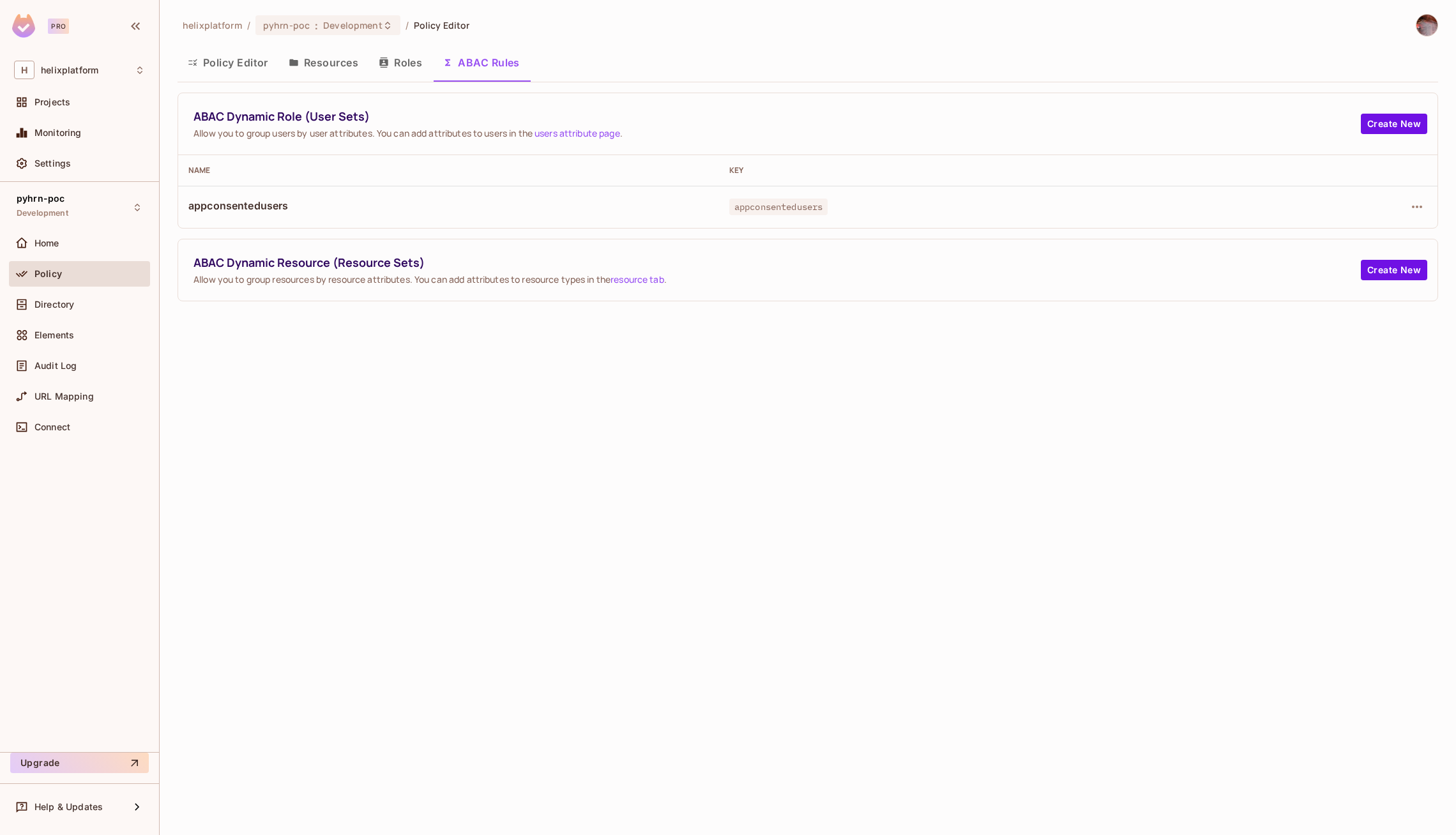
click at [413, 62] on button "Roles" at bounding box center [400, 63] width 64 height 32
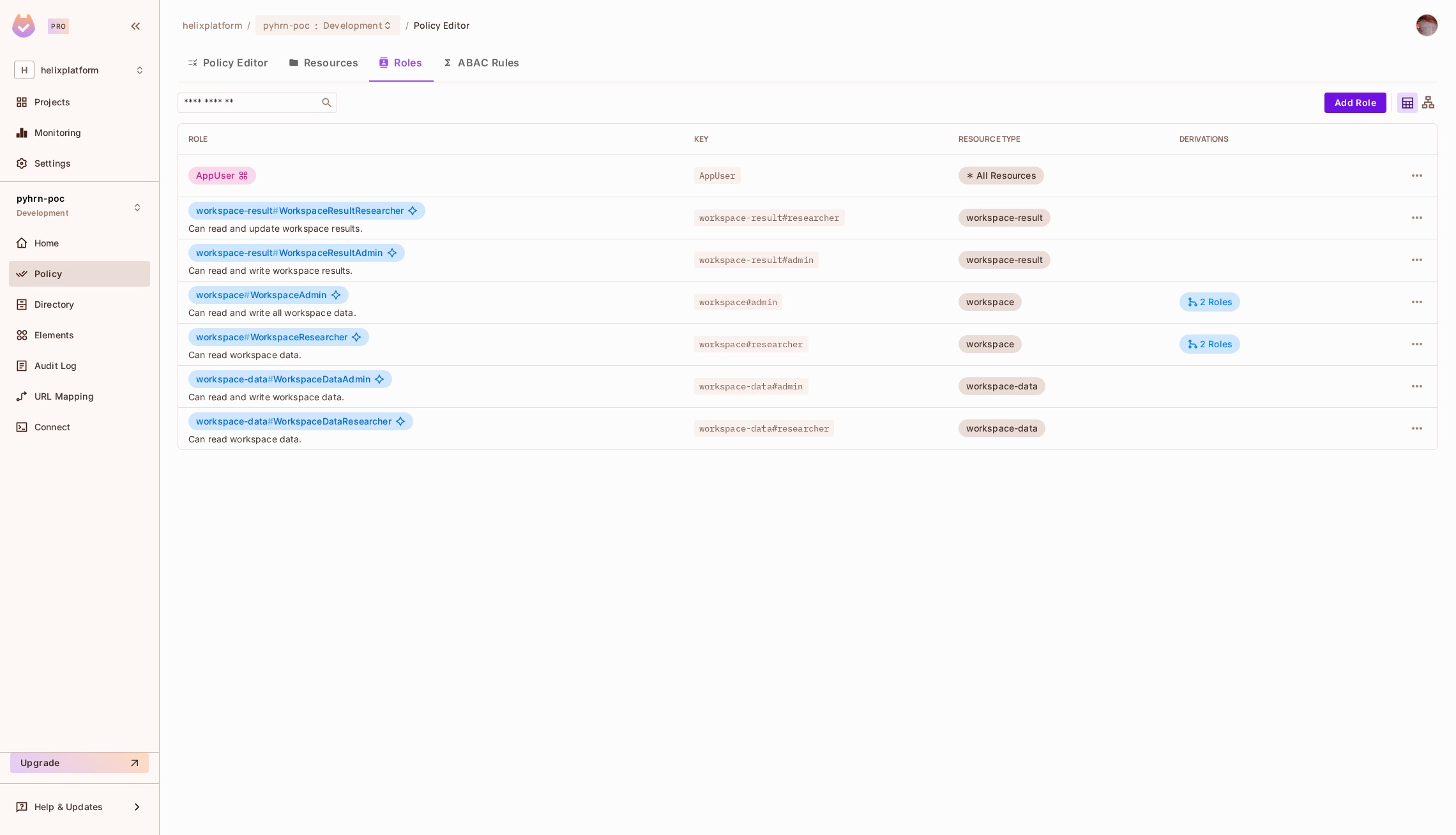
click at [336, 67] on button "Resources" at bounding box center [323, 63] width 90 height 32
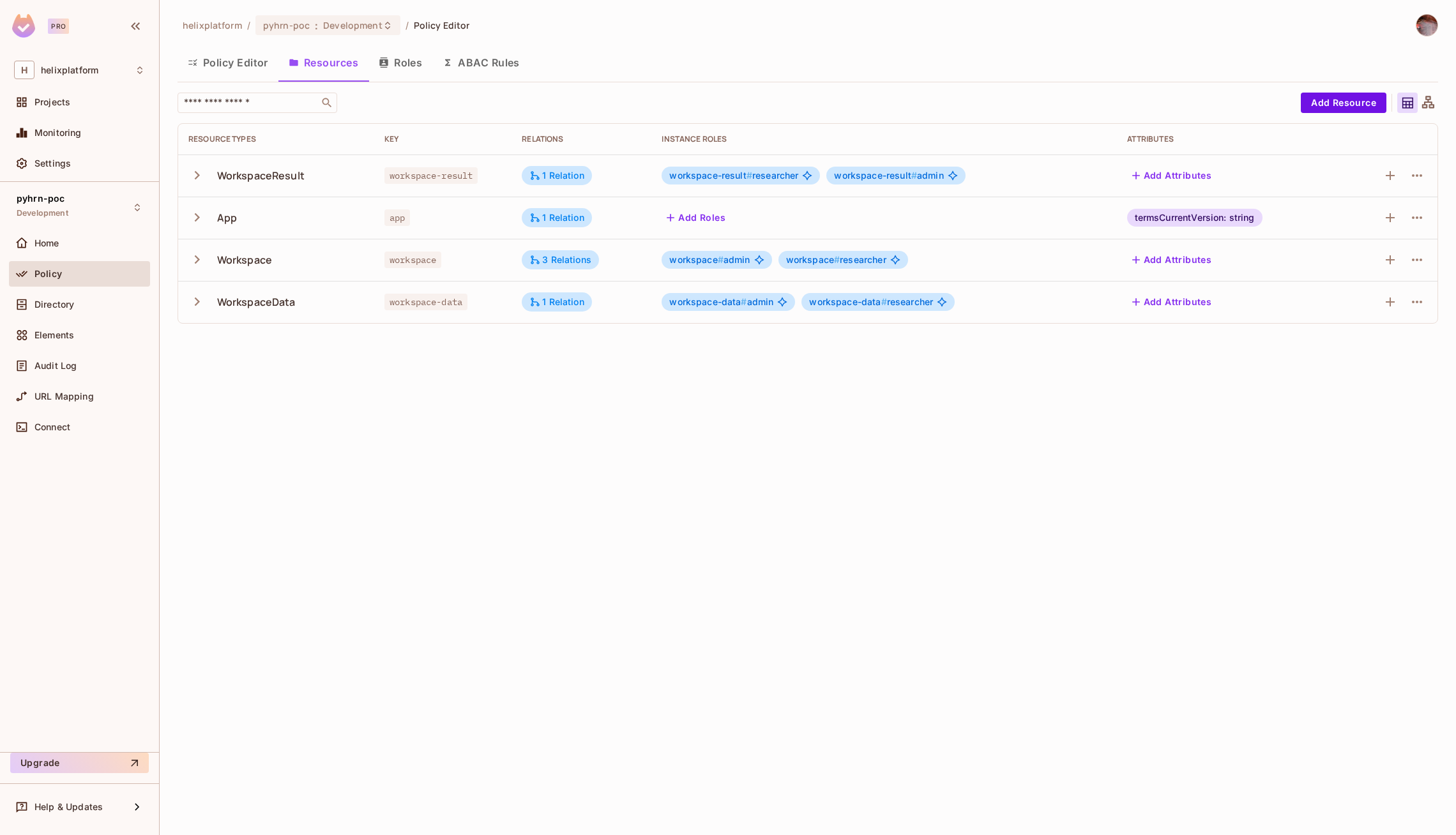
click at [189, 177] on icon "button" at bounding box center [197, 175] width 18 height 18
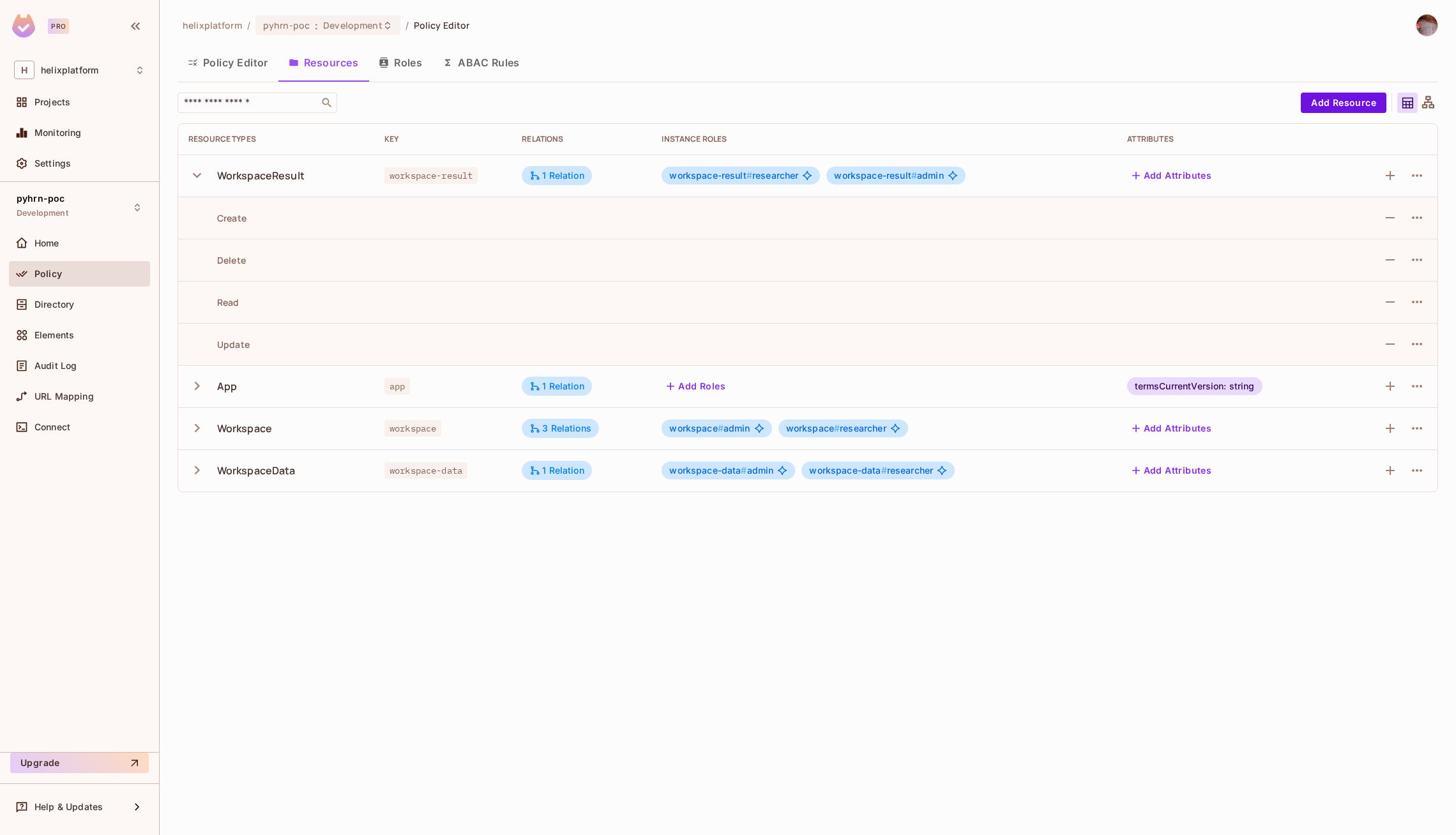
click at [195, 177] on icon "button" at bounding box center [197, 175] width 18 height 18
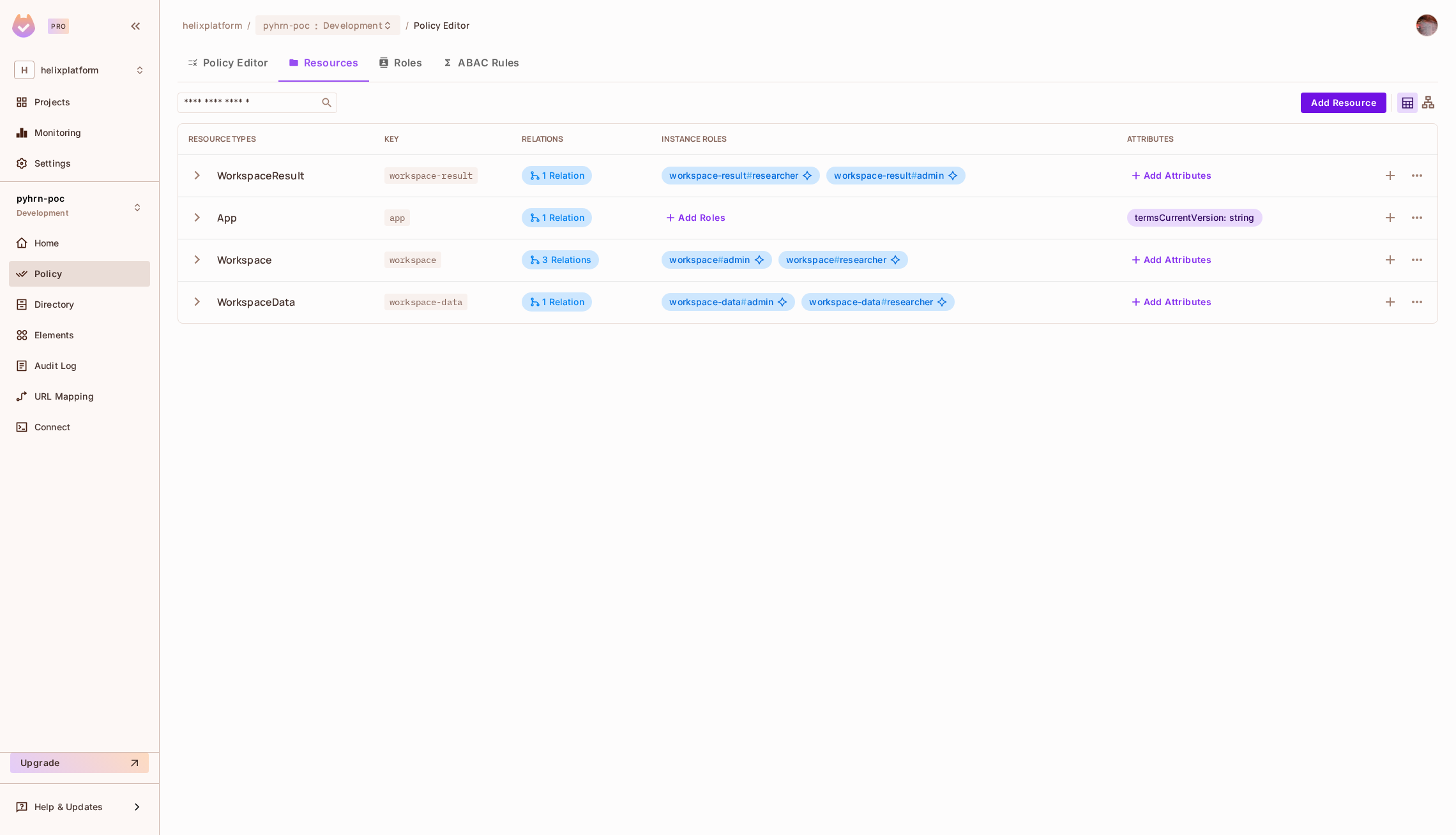
click at [196, 210] on icon "button" at bounding box center [197, 218] width 18 height 18
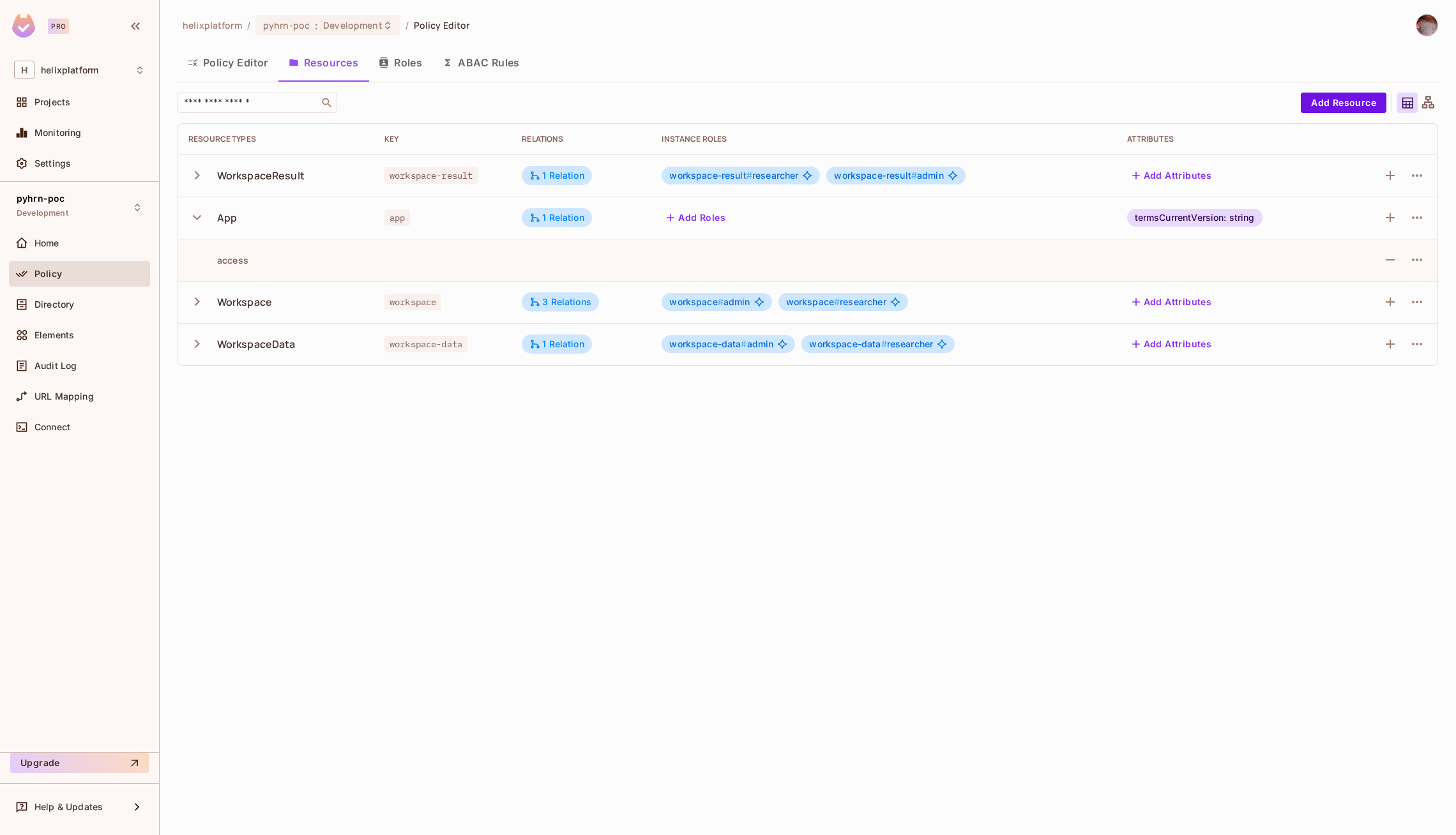
click at [200, 225] on icon "button" at bounding box center [197, 218] width 18 height 18
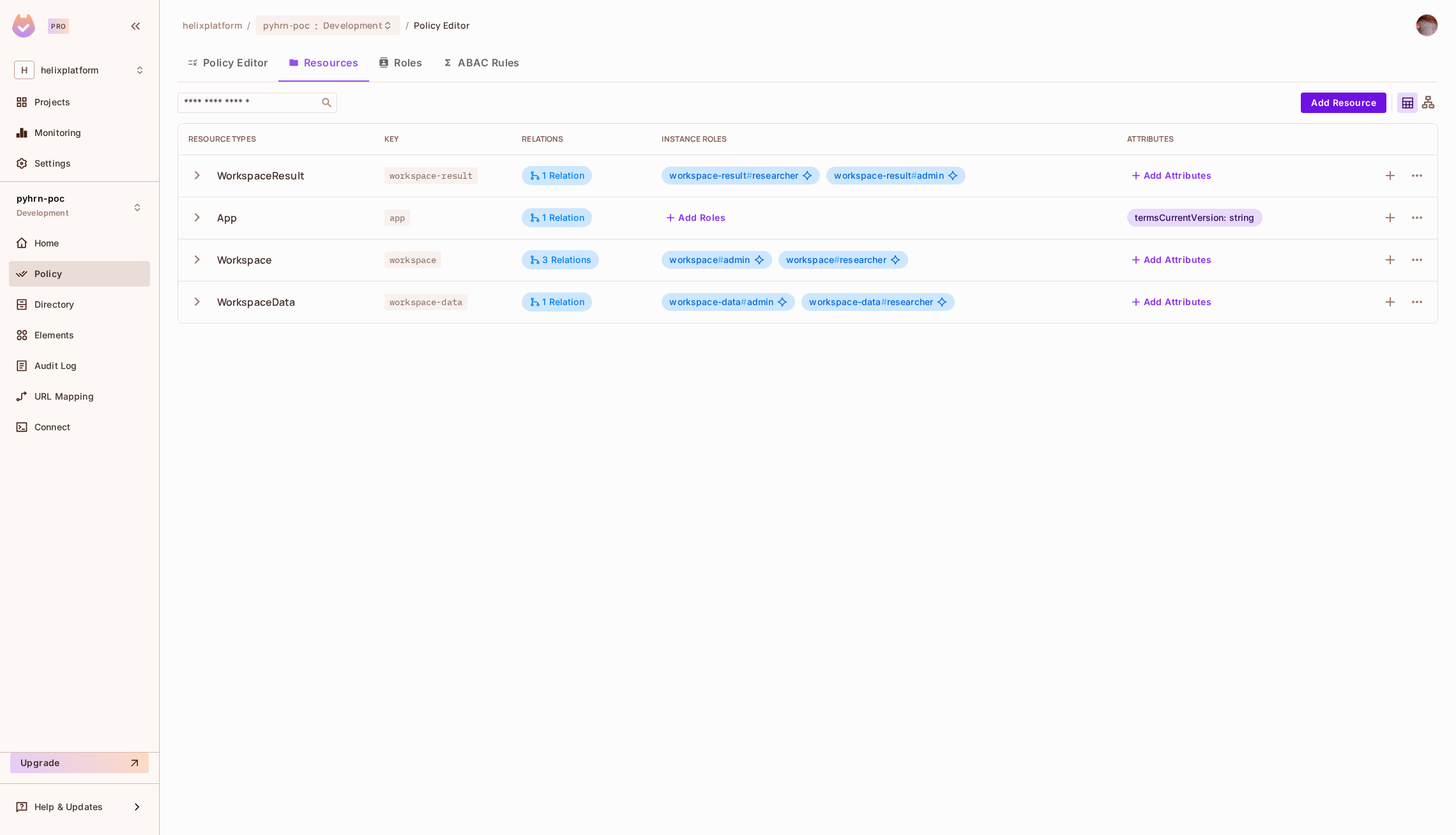
click at [202, 256] on icon "button" at bounding box center [197, 260] width 18 height 18
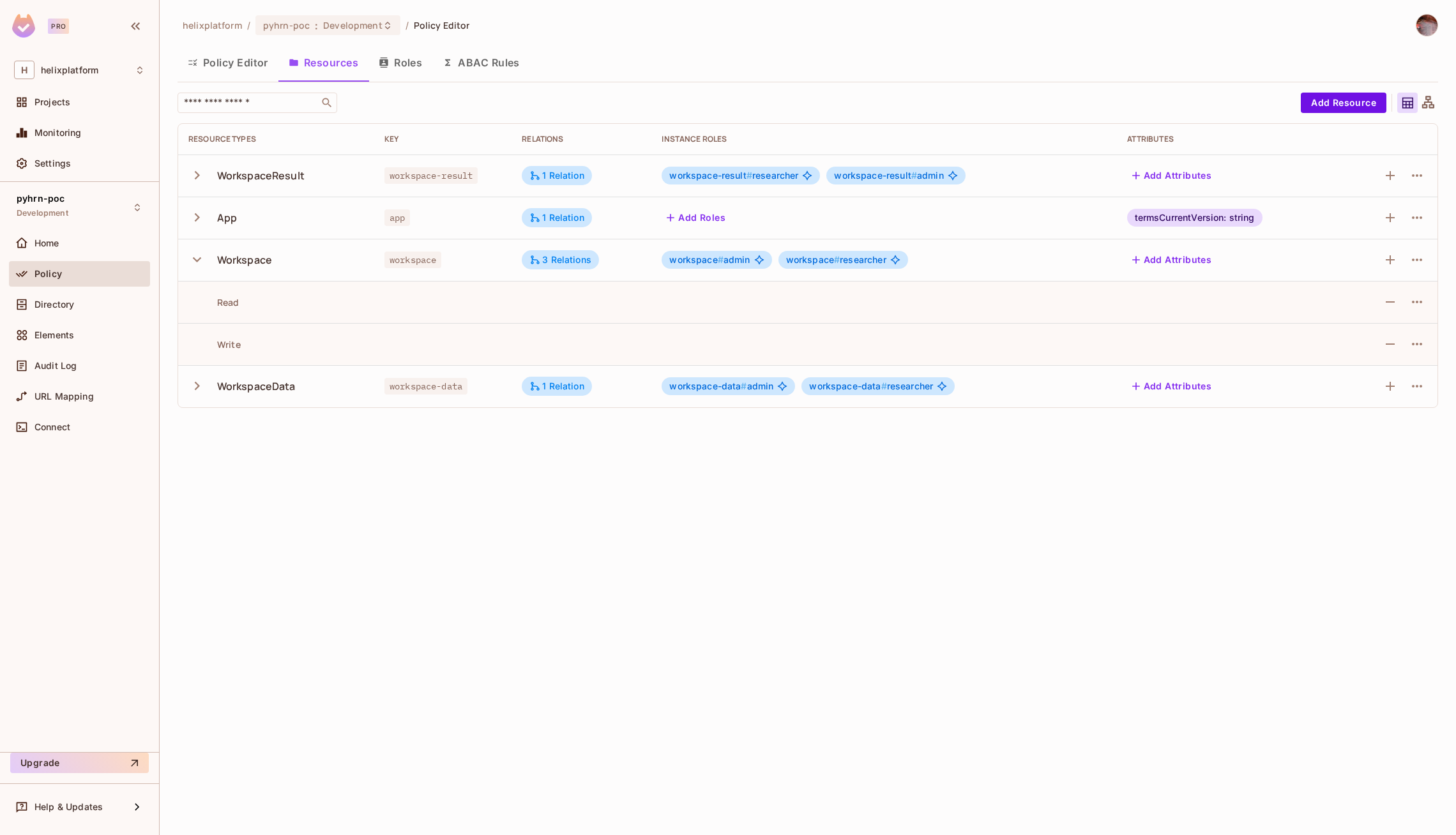
click at [202, 256] on icon "button" at bounding box center [197, 260] width 18 height 18
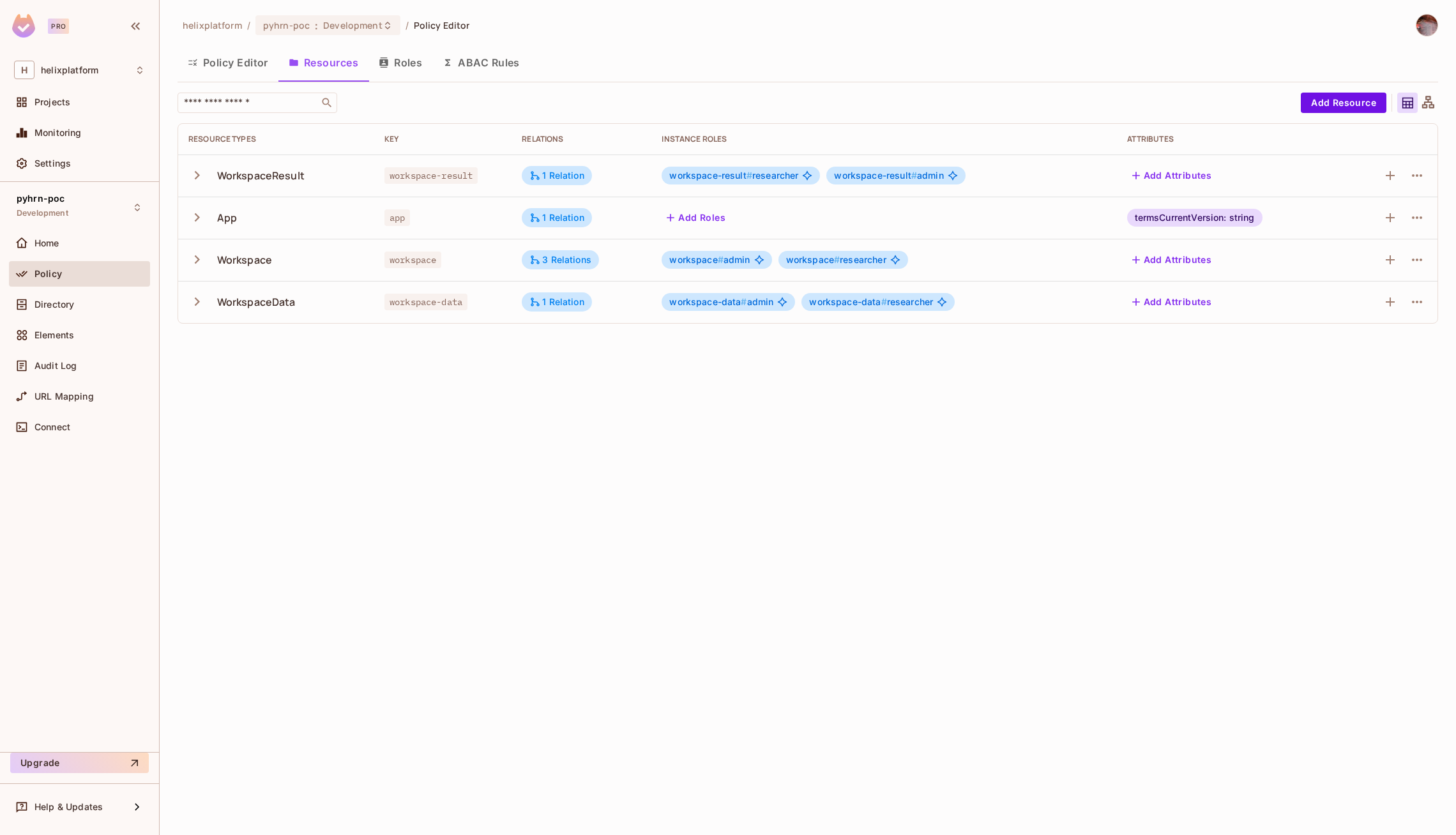
click at [211, 305] on div "WorkspaceData" at bounding box center [276, 302] width 176 height 27
click at [203, 304] on icon "button" at bounding box center [197, 302] width 18 height 18
click at [197, 298] on icon "button" at bounding box center [197, 302] width 18 height 18
click at [196, 254] on icon "button" at bounding box center [197, 260] width 18 height 18
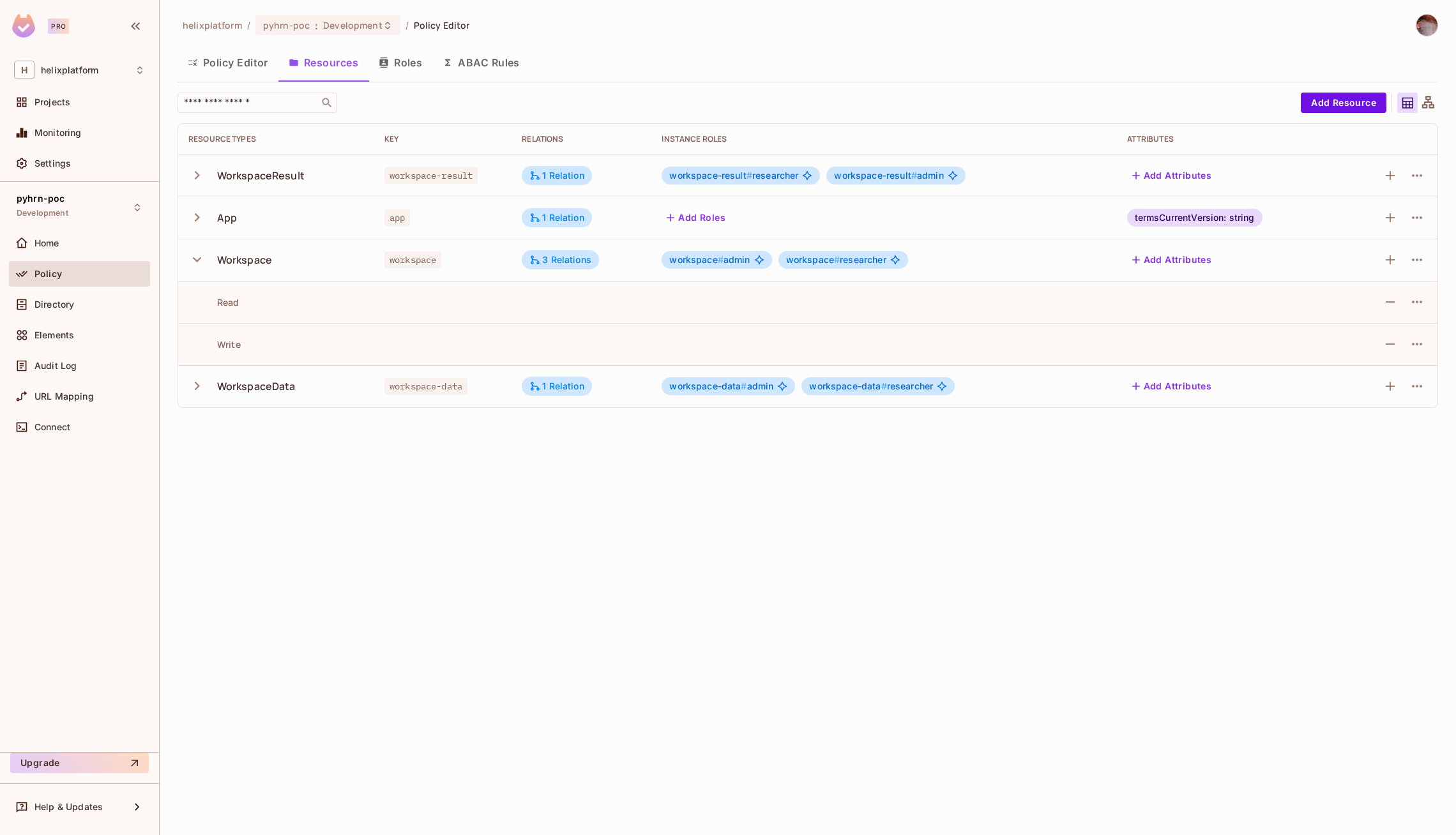
click at [196, 254] on icon "button" at bounding box center [197, 260] width 18 height 18
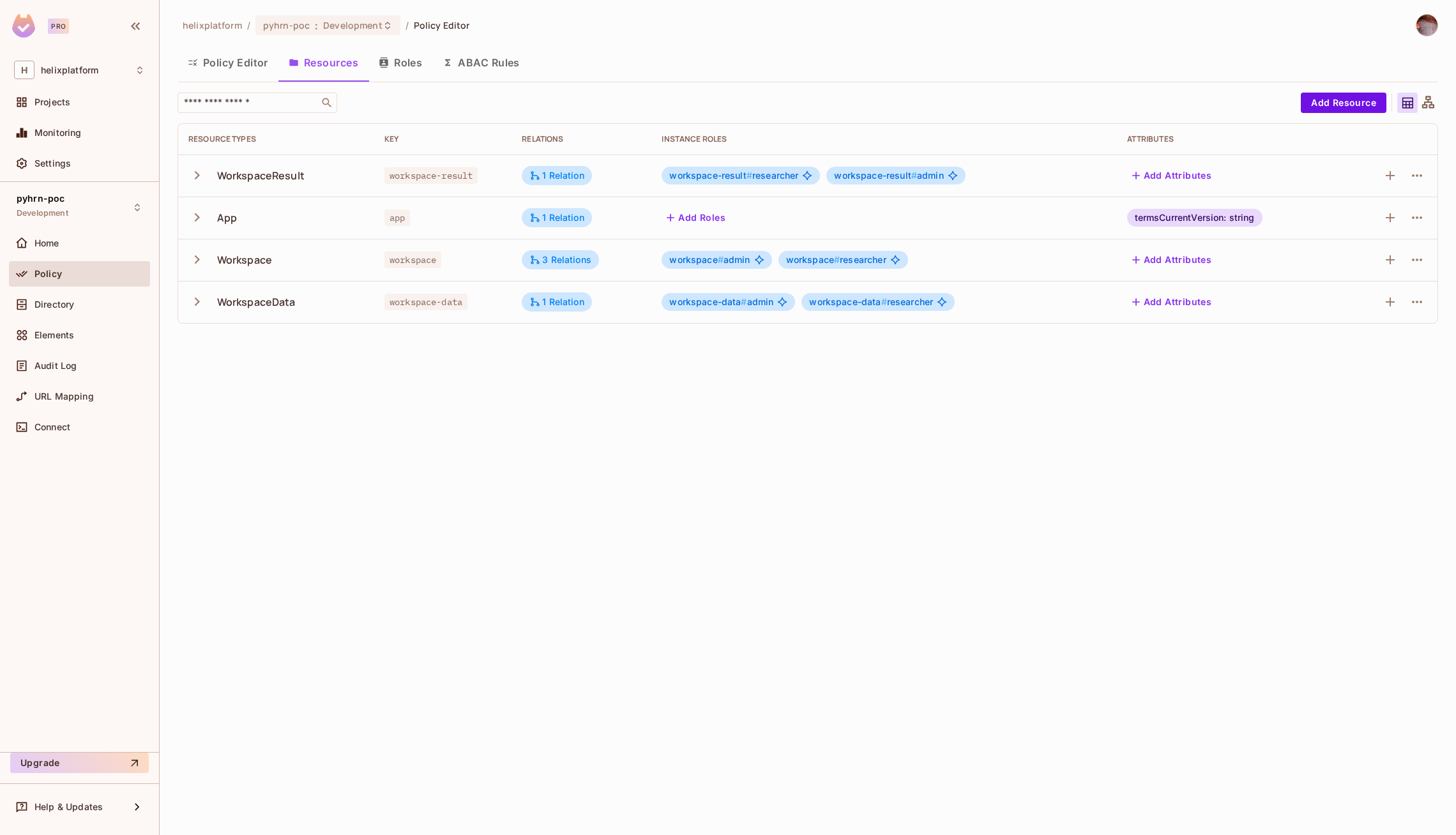
click at [200, 311] on button "button" at bounding box center [199, 301] width 23 height 27
click at [565, 306] on div "1 Relation" at bounding box center [557, 302] width 55 height 12
click at [549, 265] on div at bounding box center [728, 417] width 1456 height 835
click at [547, 261] on div "3 Relations" at bounding box center [561, 260] width 62 height 12
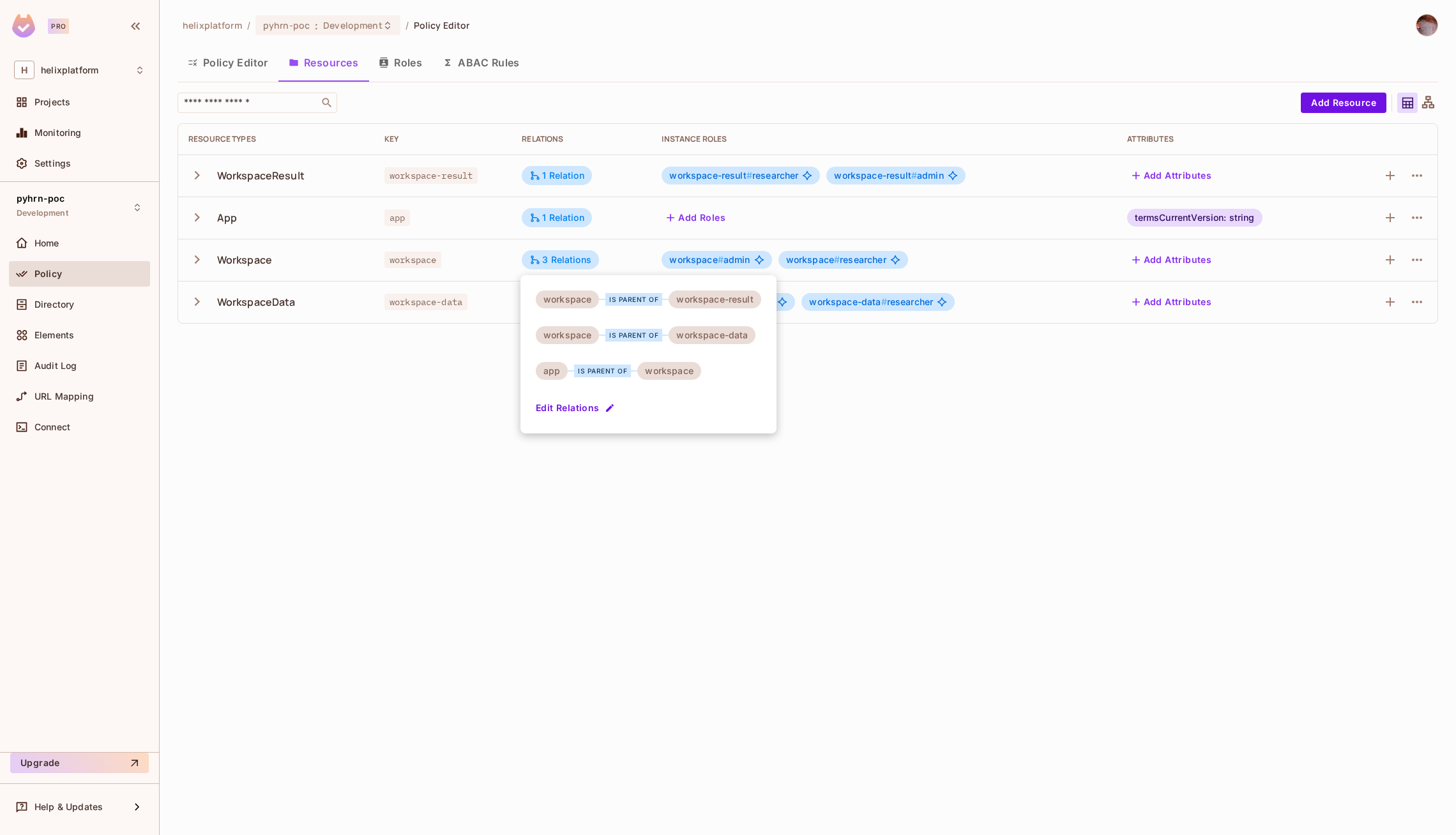
click at [355, 415] on div at bounding box center [728, 417] width 1456 height 835
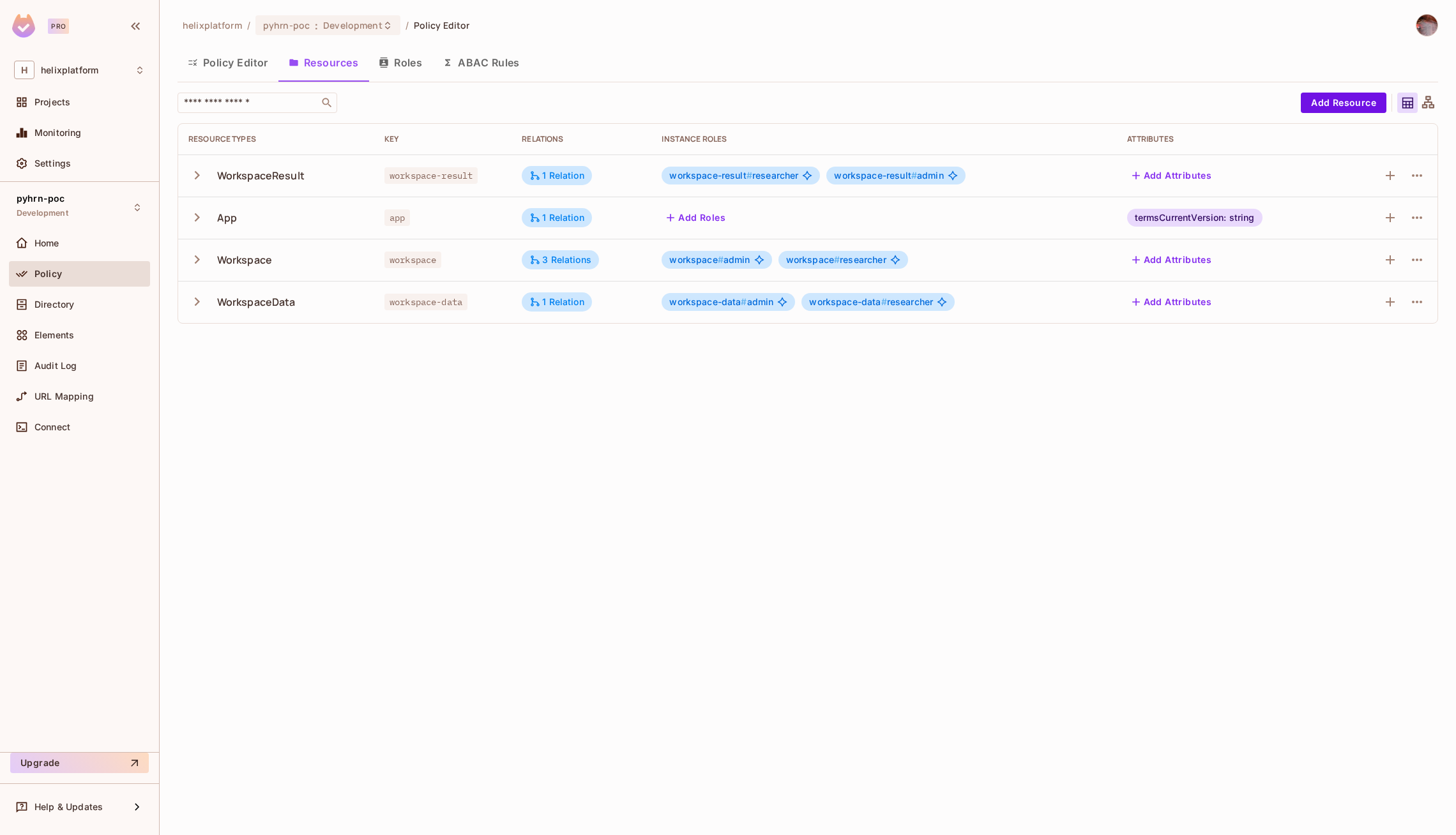
click at [400, 57] on button "Roles" at bounding box center [400, 63] width 64 height 32
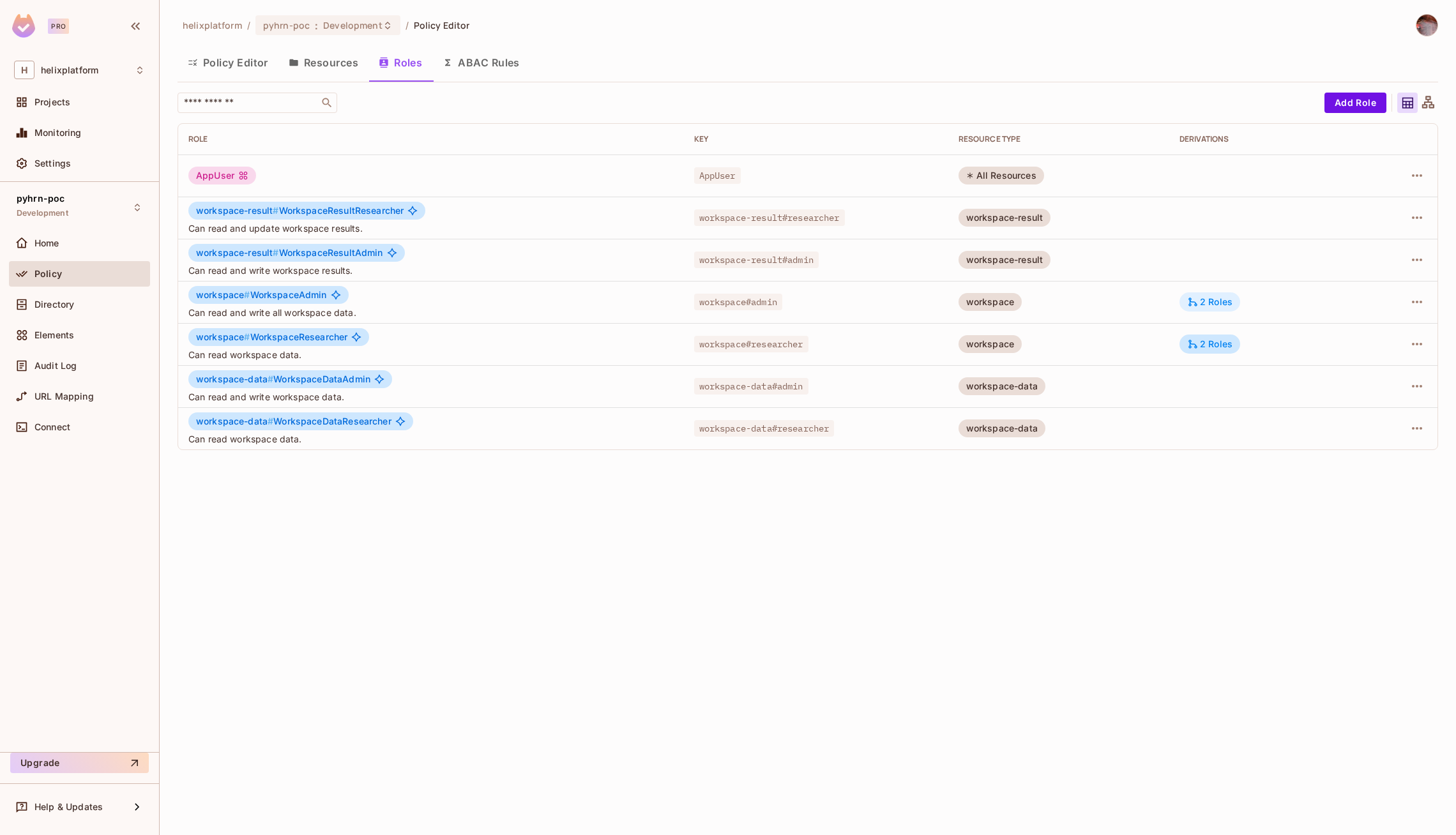
click at [1211, 303] on div "2 Roles" at bounding box center [1210, 302] width 45 height 12
